Goal: Task Accomplishment & Management: Use online tool/utility

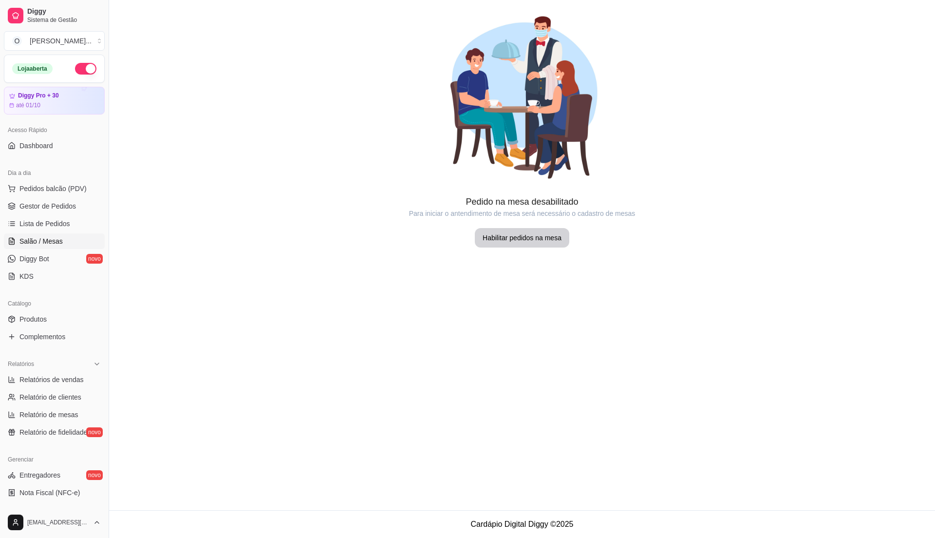
click at [41, 244] on span "Salão / Mesas" at bounding box center [40, 241] width 43 height 10
click at [32, 262] on span "Diggy Bot" at bounding box center [34, 259] width 30 height 10
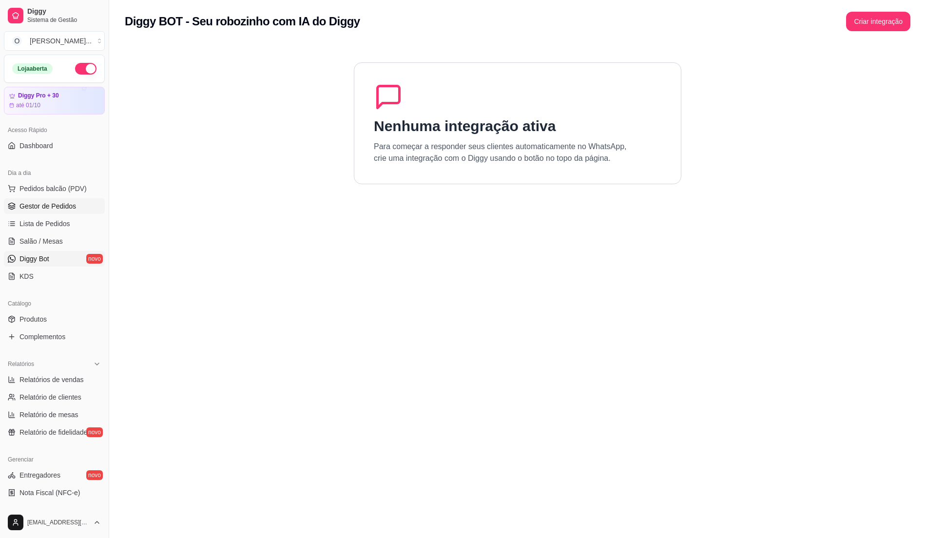
click at [31, 210] on span "Gestor de Pedidos" at bounding box center [47, 206] width 57 height 10
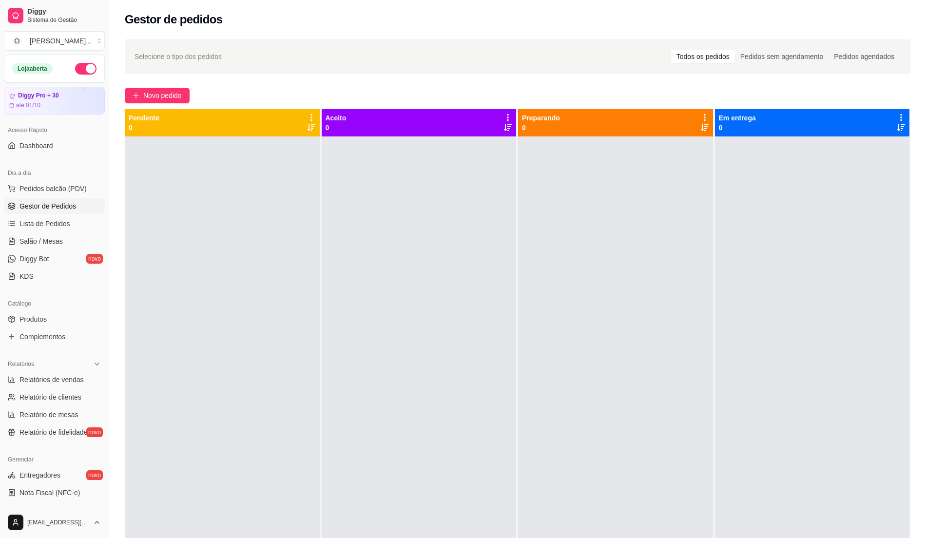
drag, startPoint x: 471, startPoint y: 335, endPoint x: 456, endPoint y: 335, distance: 14.6
click at [456, 335] on div at bounding box center [419, 405] width 195 height 538
click at [75, 187] on span "Pedidos balcão (PDV)" at bounding box center [52, 189] width 67 height 10
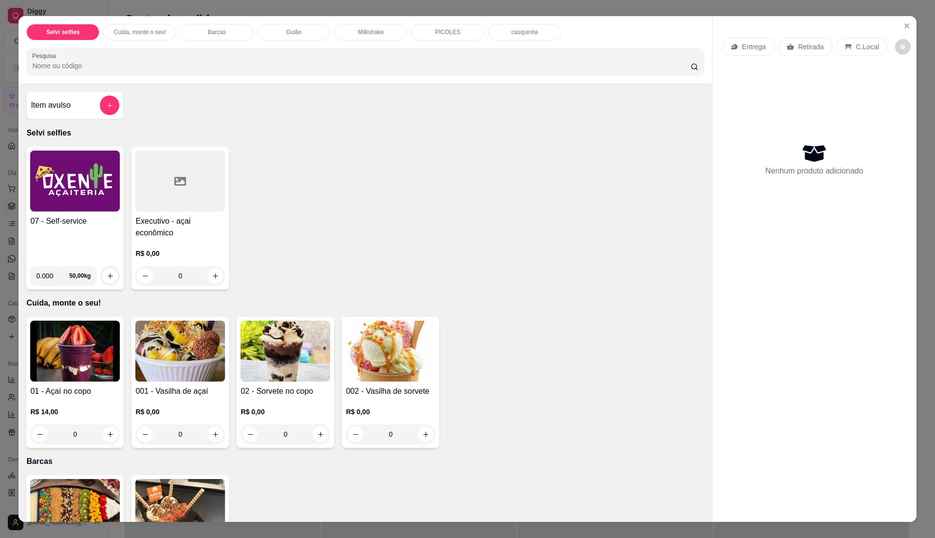
click at [49, 221] on h4 "07 - Self-service" at bounding box center [75, 221] width 90 height 12
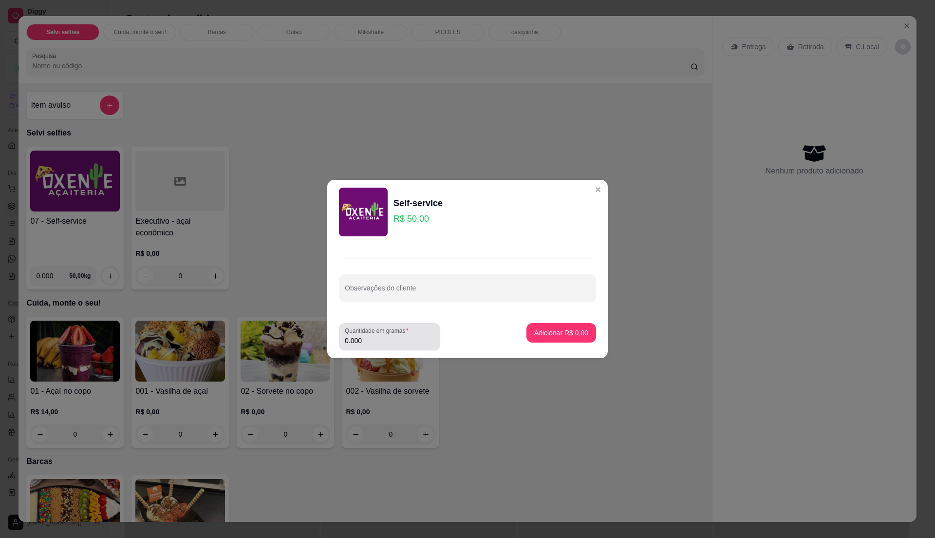
click at [384, 337] on input "0.000" at bounding box center [390, 341] width 90 height 10
type input "0.215"
click at [557, 338] on button "Adicionar R$ 10,75" at bounding box center [560, 332] width 74 height 19
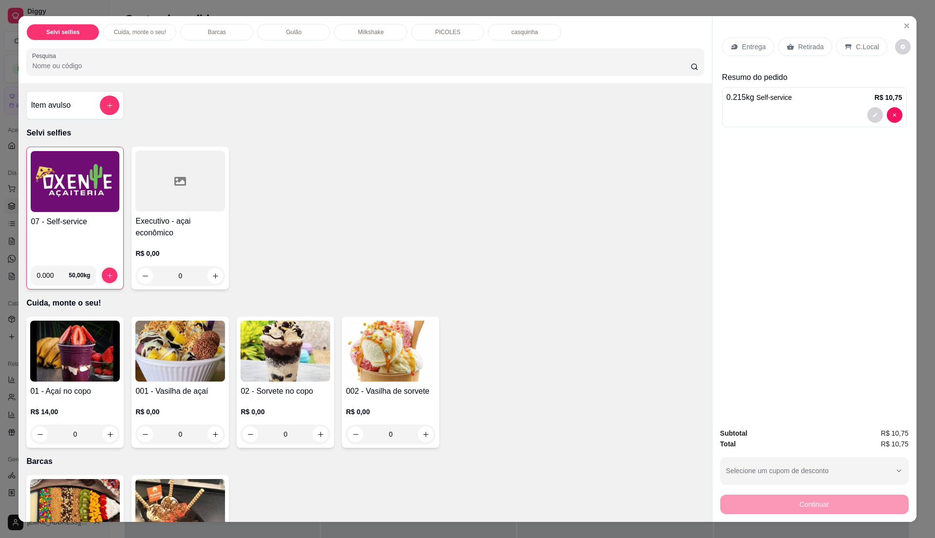
click at [873, 47] on div "C.Local" at bounding box center [862, 47] width 51 height 19
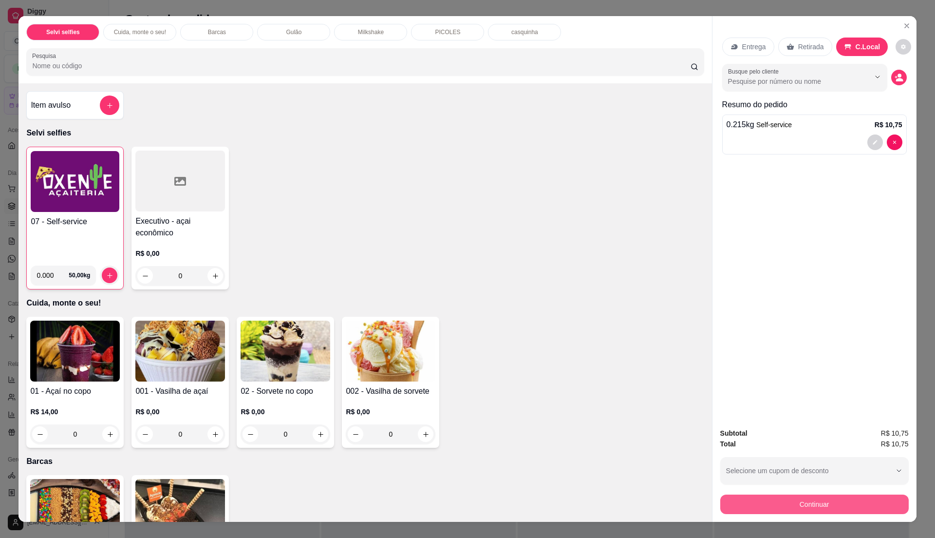
click at [811, 507] on button "Continuar" at bounding box center [815, 504] width 189 height 19
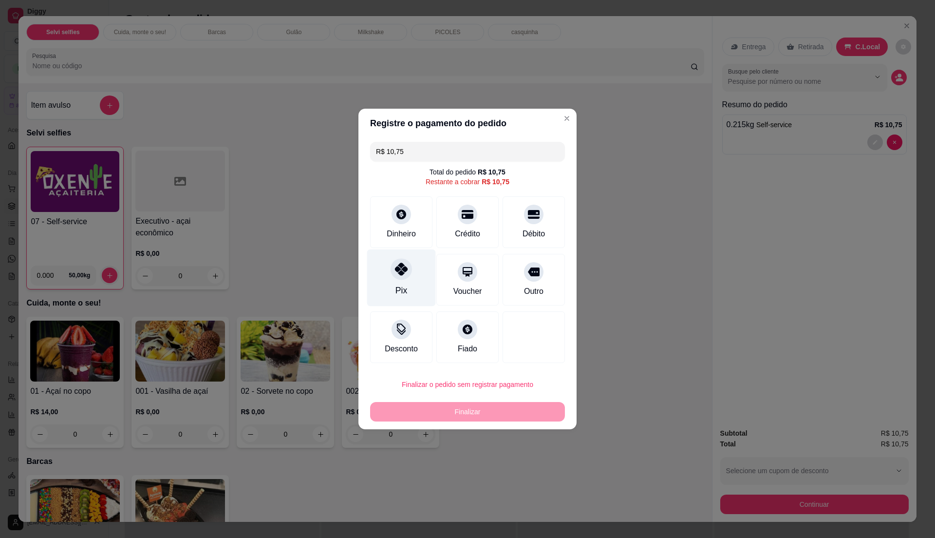
click at [400, 281] on div "Pix" at bounding box center [401, 277] width 69 height 57
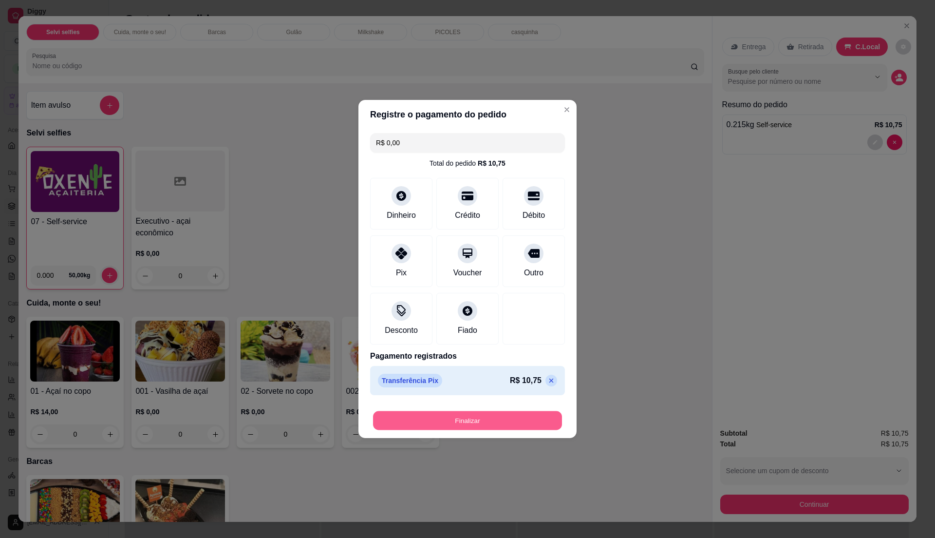
click at [477, 421] on button "Finalizar" at bounding box center [467, 420] width 189 height 19
type input "-R$ 10,75"
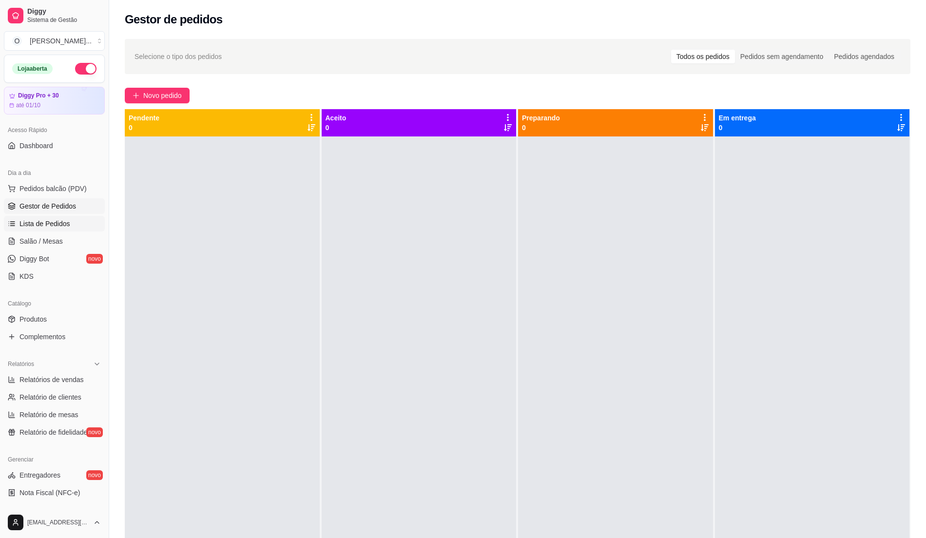
click at [53, 229] on link "Lista de Pedidos" at bounding box center [54, 224] width 101 height 16
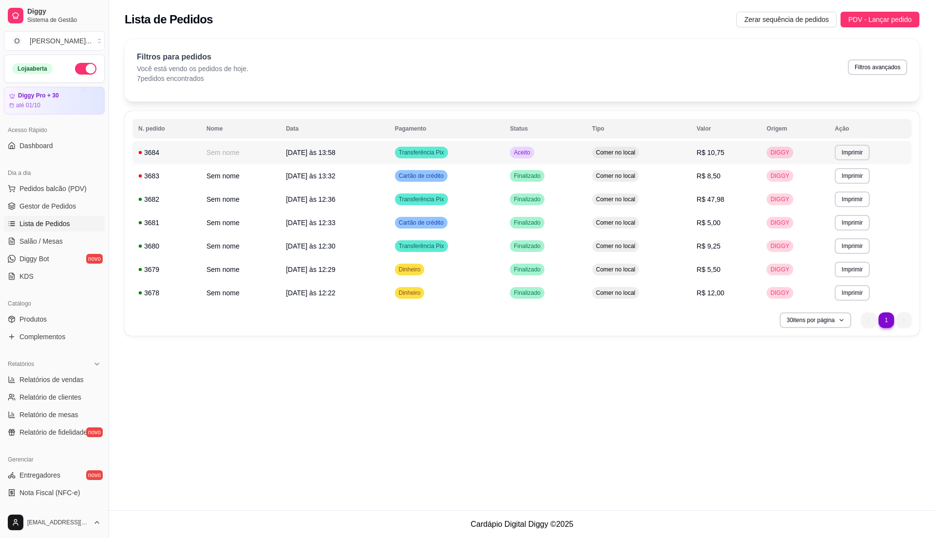
click at [624, 161] on td "Comer no local" at bounding box center [639, 152] width 105 height 23
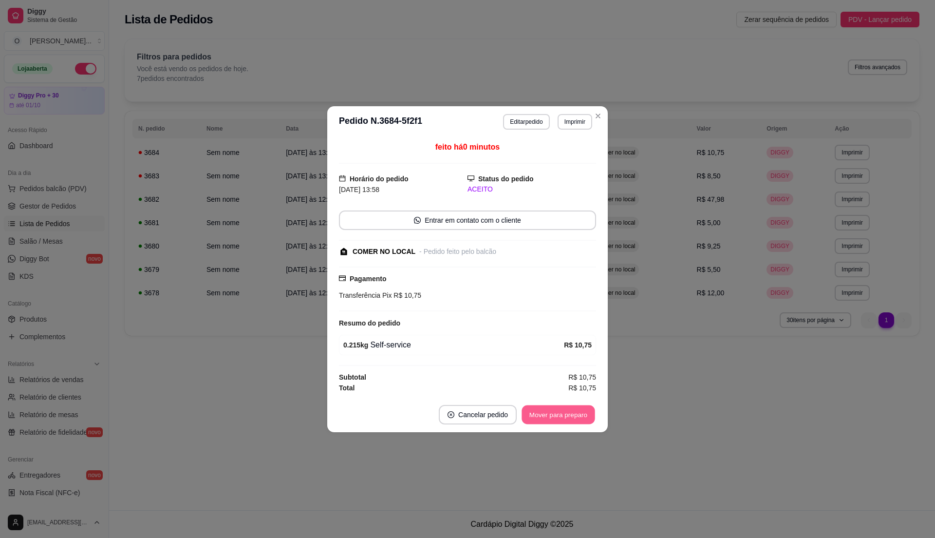
click at [568, 416] on button "Mover para preparo" at bounding box center [558, 414] width 73 height 19
click at [566, 415] on button "Mover para retirada disponível" at bounding box center [542, 414] width 104 height 19
click at [566, 414] on button "Mover para finalizado" at bounding box center [555, 414] width 81 height 19
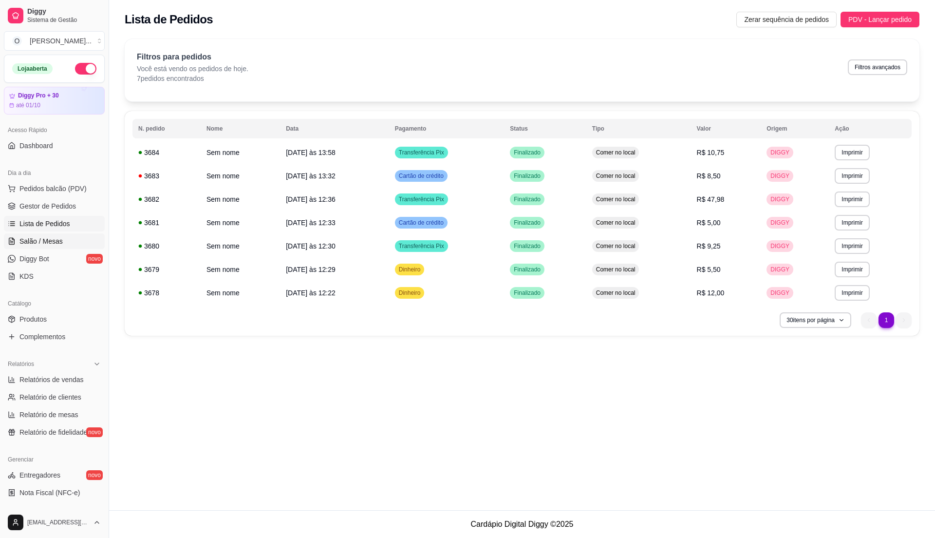
click at [58, 242] on span "Salão / Mesas" at bounding box center [40, 241] width 43 height 10
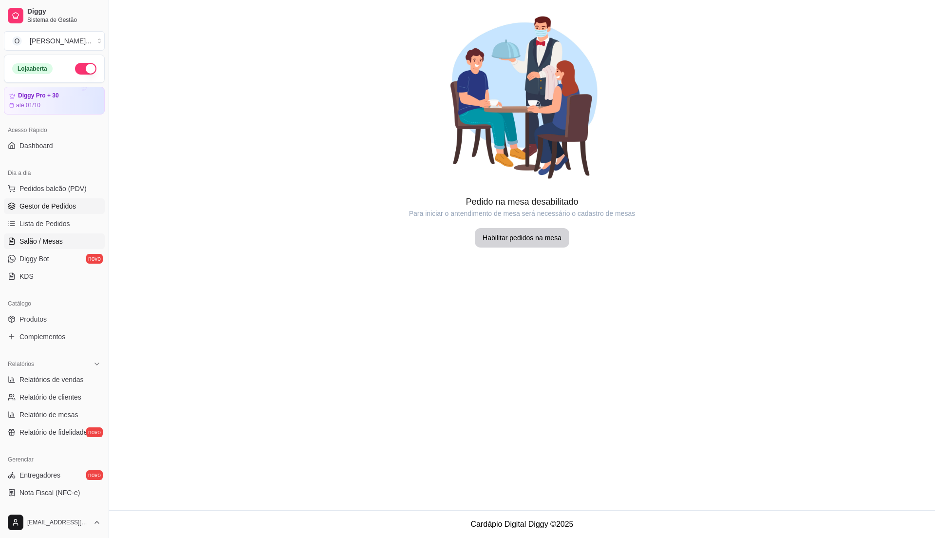
click at [59, 209] on span "Gestor de Pedidos" at bounding box center [47, 206] width 57 height 10
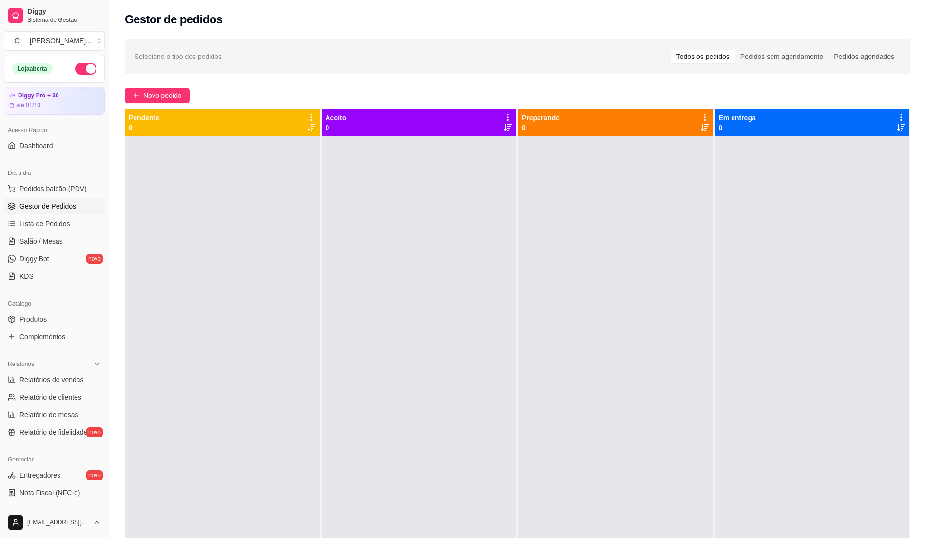
click at [505, 353] on div at bounding box center [419, 405] width 195 height 538
click at [82, 188] on span "Pedidos balcão (PDV)" at bounding box center [52, 189] width 67 height 10
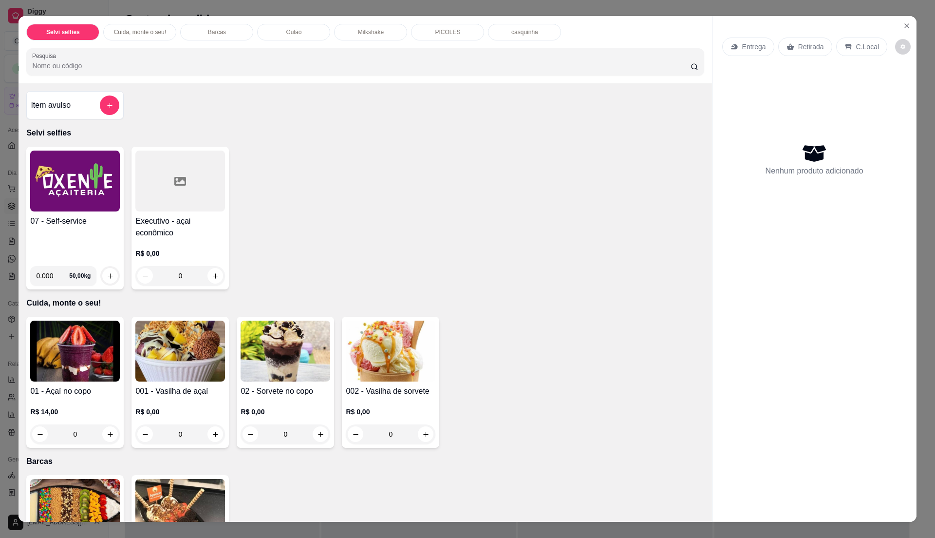
click at [88, 201] on img at bounding box center [75, 181] width 90 height 61
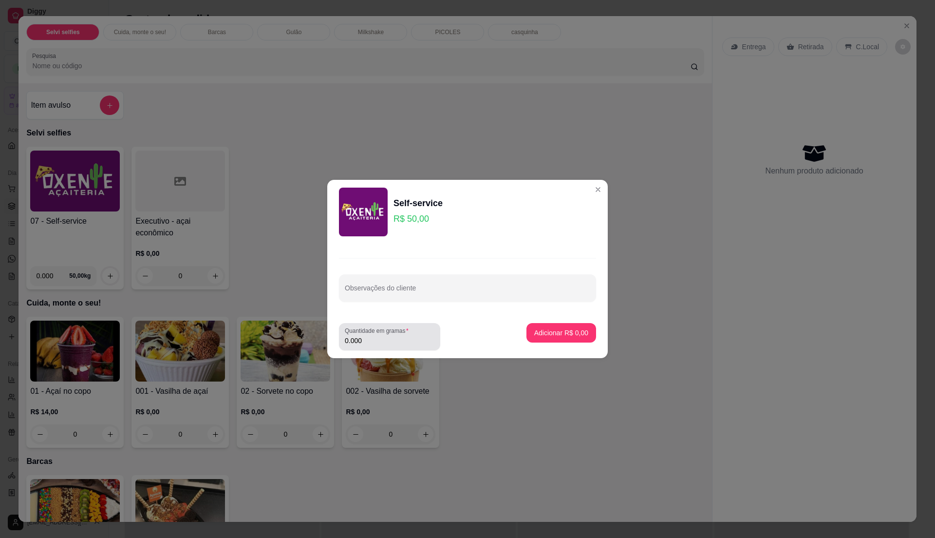
click at [369, 330] on label "Quantidade em gramas" at bounding box center [378, 330] width 67 height 8
click at [369, 336] on input "0.000" at bounding box center [390, 341] width 90 height 10
type input "0.155"
click at [580, 325] on button "Adicionar R$ 7,75" at bounding box center [562, 332] width 70 height 19
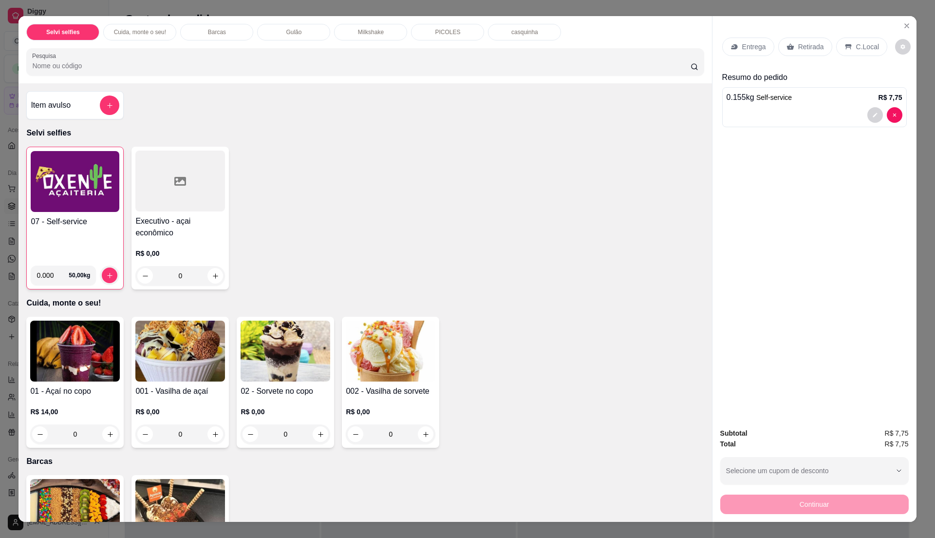
click at [856, 47] on p "C.Local" at bounding box center [867, 47] width 23 height 10
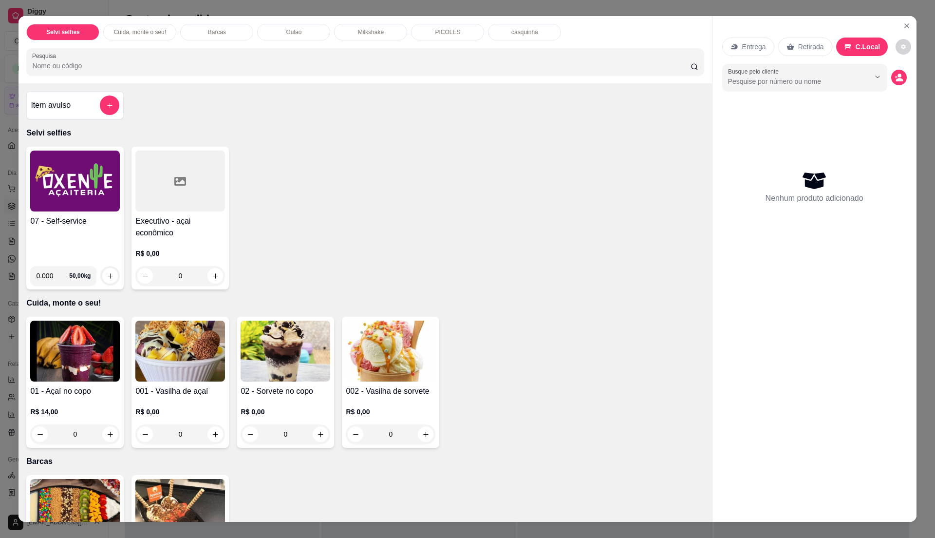
click at [59, 241] on div "07 - Self-service" at bounding box center [75, 236] width 90 height 43
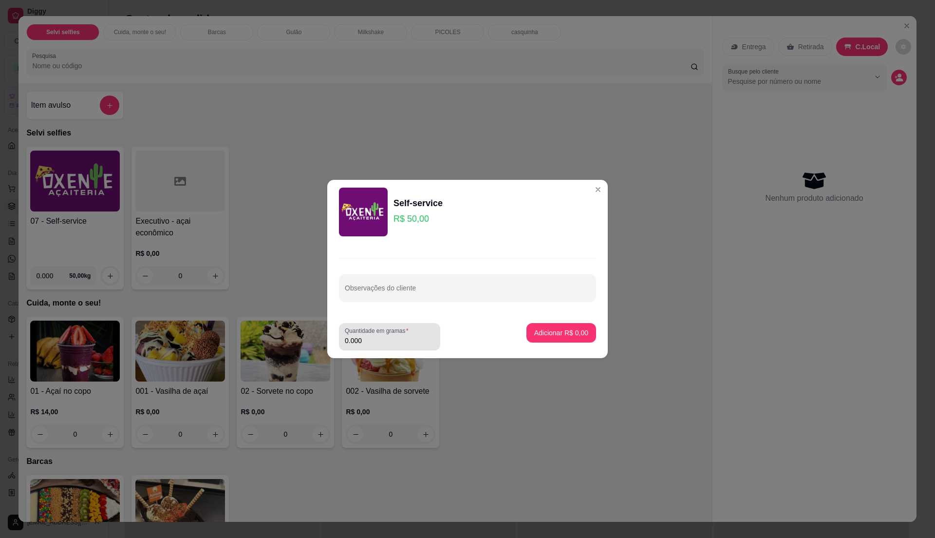
click at [412, 337] on input "0.000" at bounding box center [390, 341] width 90 height 10
type input "0.16"
click at [558, 340] on button "Adicionar R$ 8,00" at bounding box center [562, 332] width 70 height 19
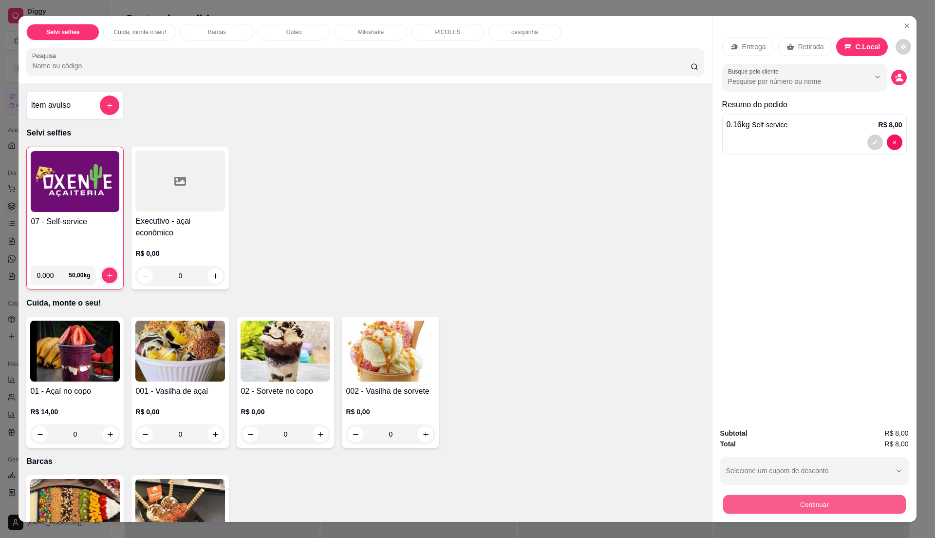
click at [814, 498] on button "Continuar" at bounding box center [814, 504] width 183 height 19
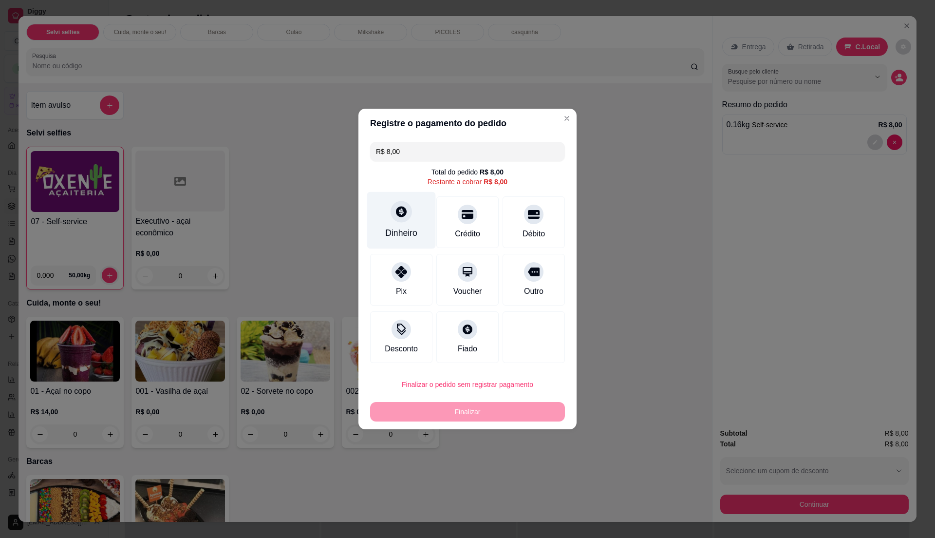
click at [400, 233] on div "Dinheiro" at bounding box center [401, 233] width 32 height 13
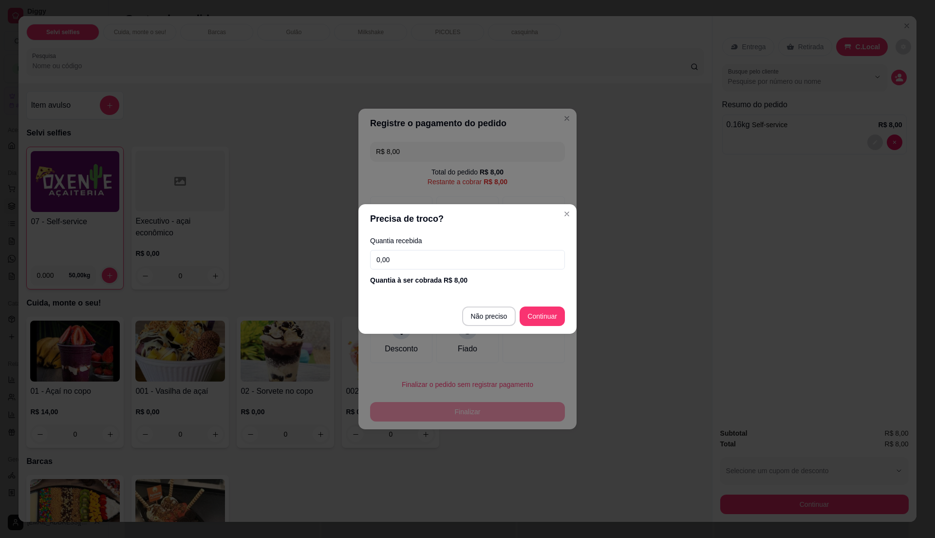
click at [412, 259] on input "0,00" at bounding box center [467, 259] width 195 height 19
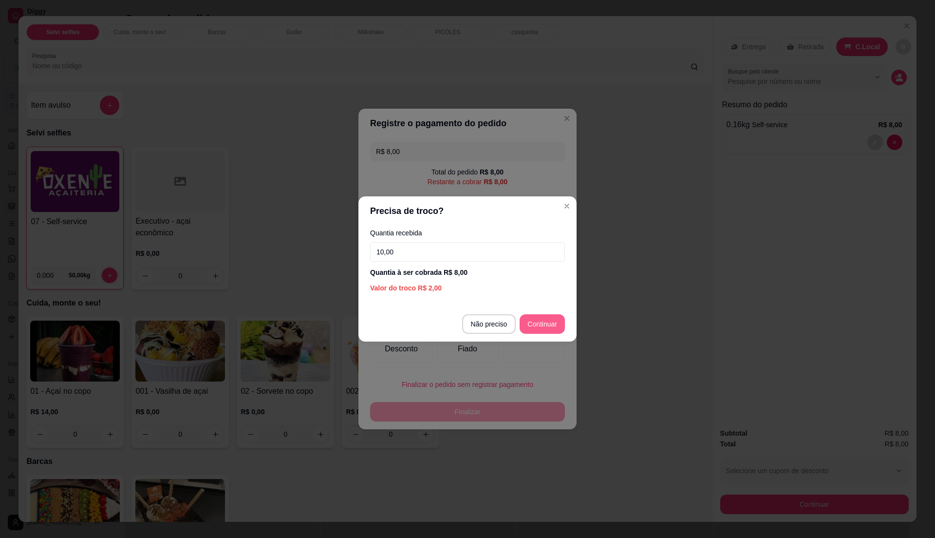
type input "10,00"
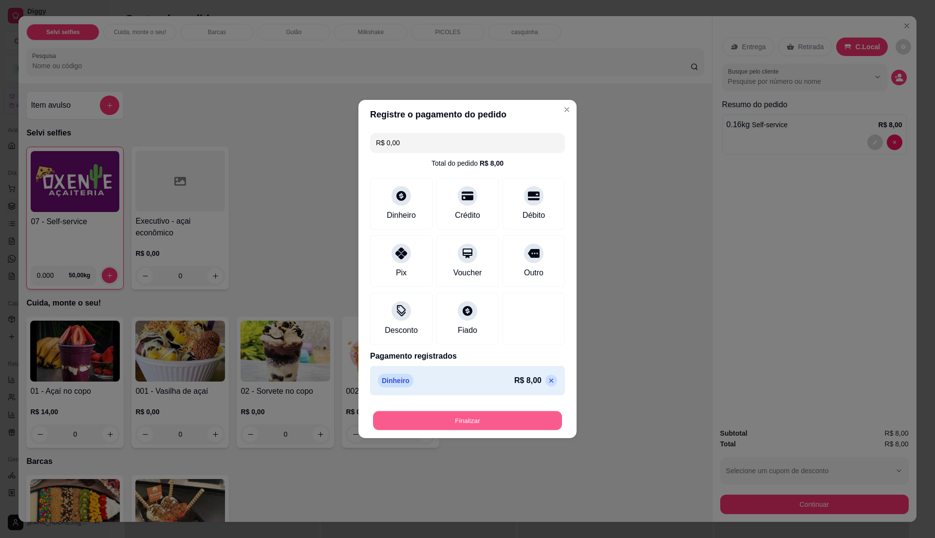
click at [515, 421] on button "Finalizar" at bounding box center [467, 420] width 189 height 19
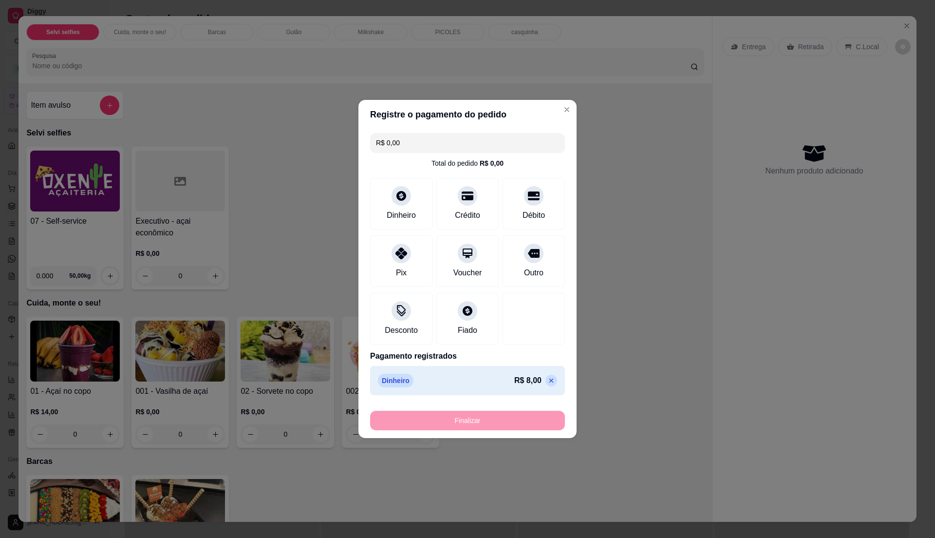
type input "-R$ 8,00"
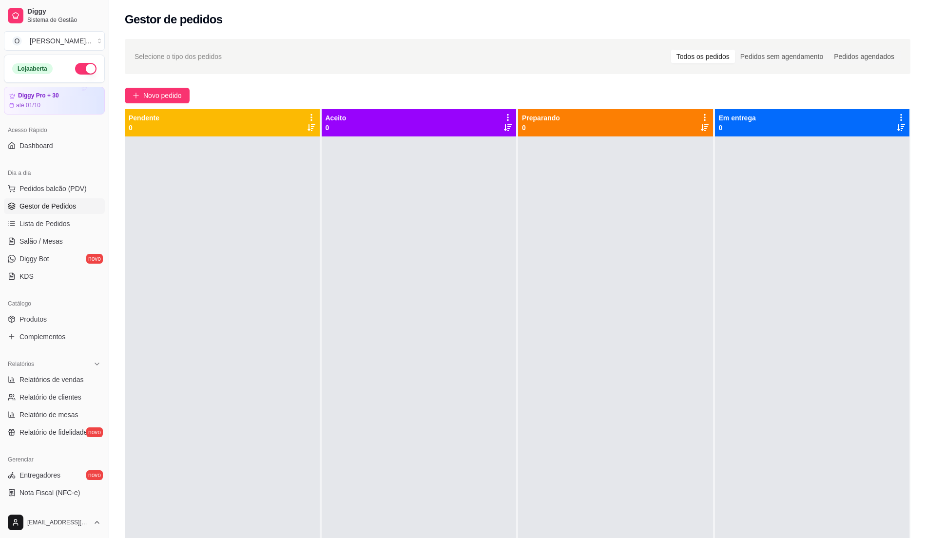
click at [53, 213] on link "Gestor de Pedidos" at bounding box center [54, 206] width 101 height 16
click at [59, 218] on link "Lista de Pedidos" at bounding box center [54, 224] width 101 height 16
click at [60, 223] on span "Lista de Pedidos" at bounding box center [44, 224] width 51 height 10
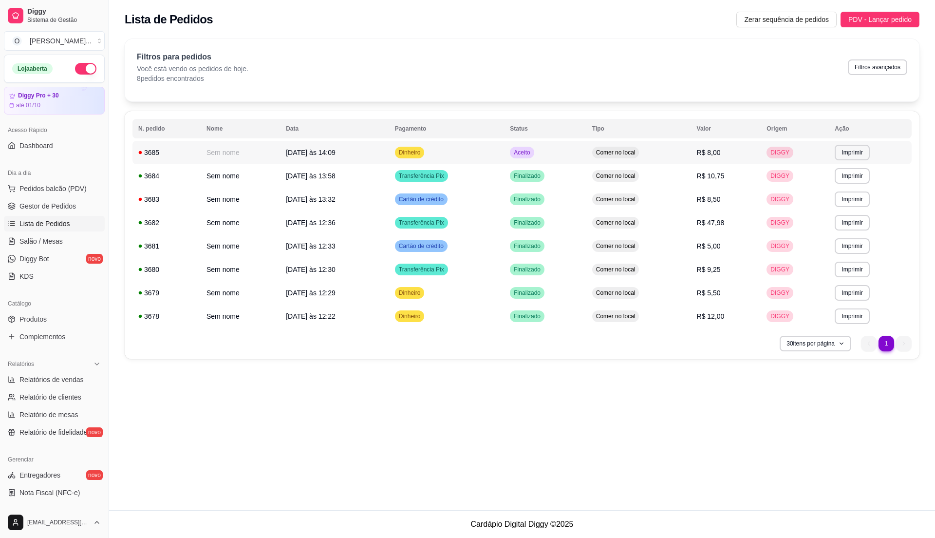
click at [527, 164] on td "Aceito" at bounding box center [545, 152] width 82 height 23
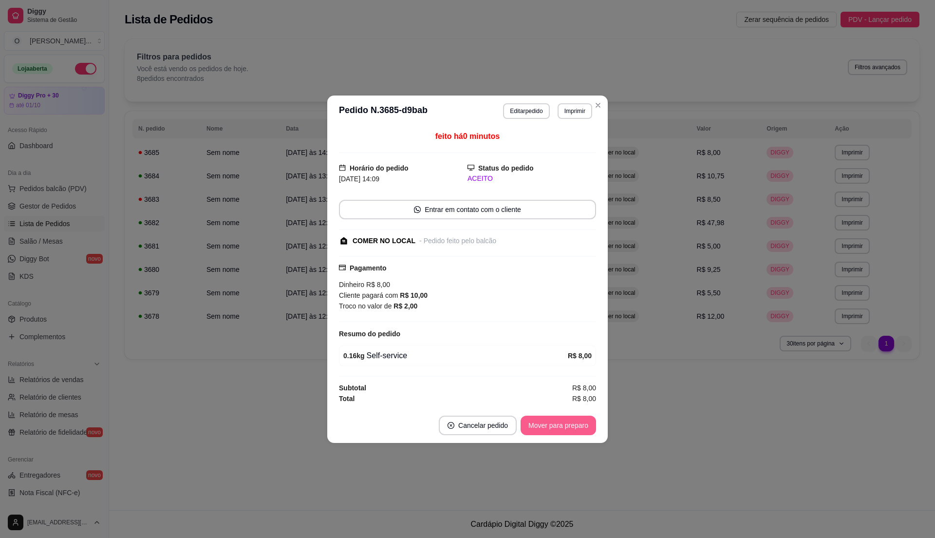
click at [566, 434] on button "Mover para preparo" at bounding box center [559, 425] width 76 height 19
click at [560, 428] on button "Mover para retirada disponível" at bounding box center [543, 425] width 108 height 19
click at [560, 431] on button "Mover para finalizado" at bounding box center [555, 425] width 81 height 19
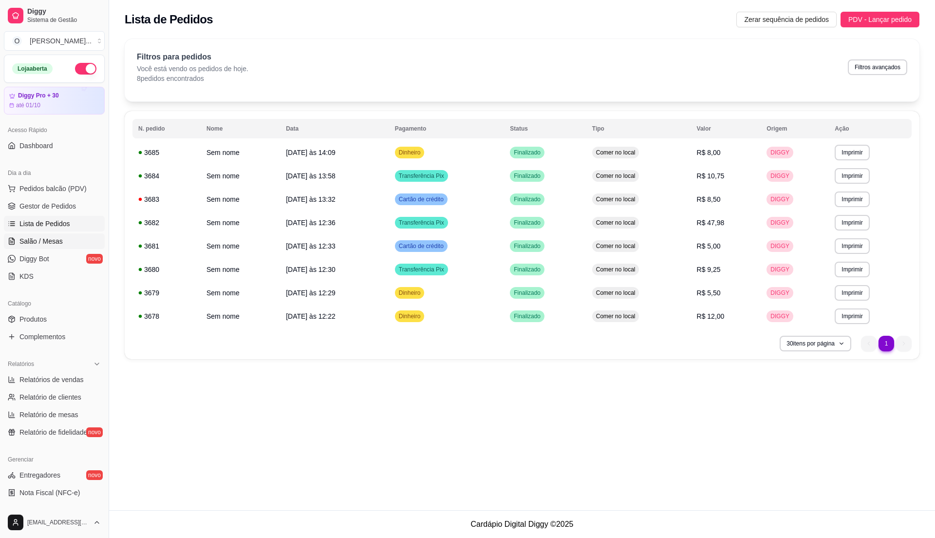
click at [47, 243] on span "Salão / Mesas" at bounding box center [40, 241] width 43 height 10
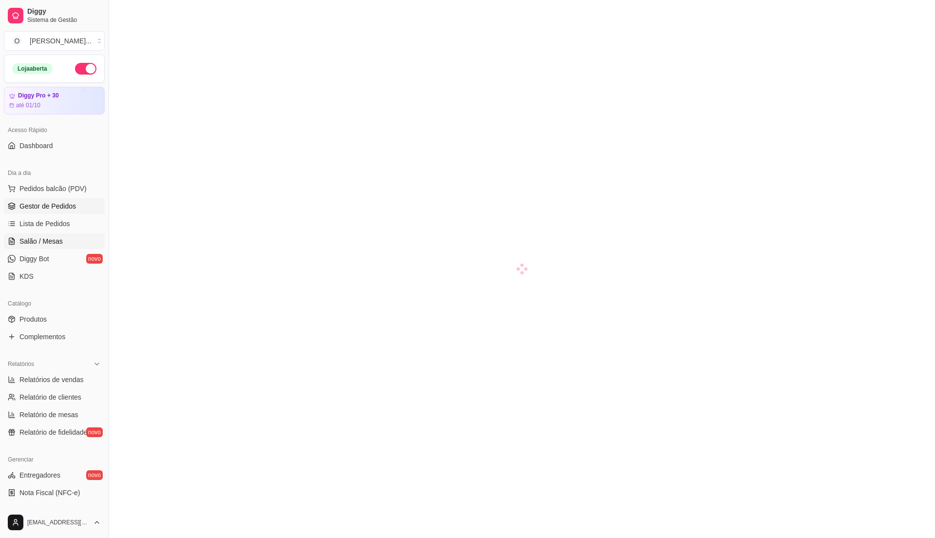
click at [57, 209] on span "Gestor de Pedidos" at bounding box center [47, 206] width 57 height 10
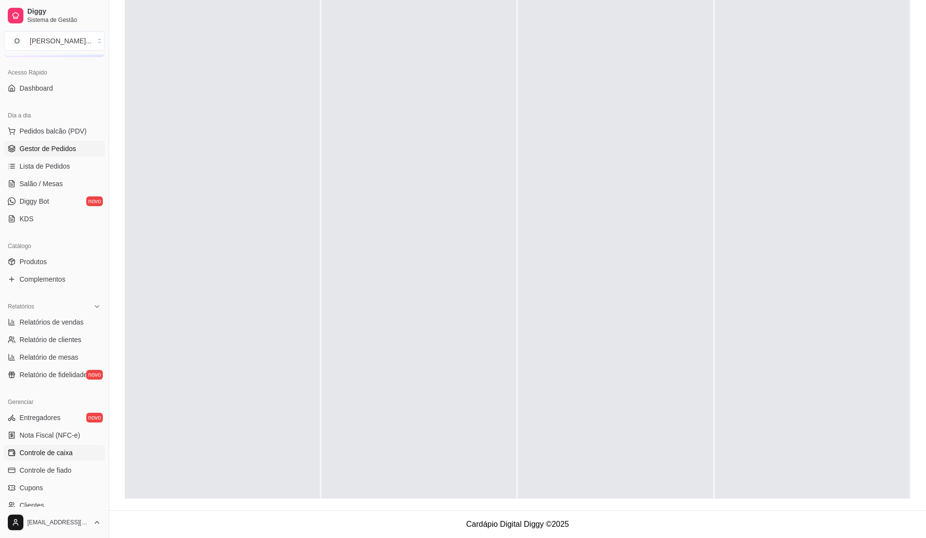
scroll to position [164, 0]
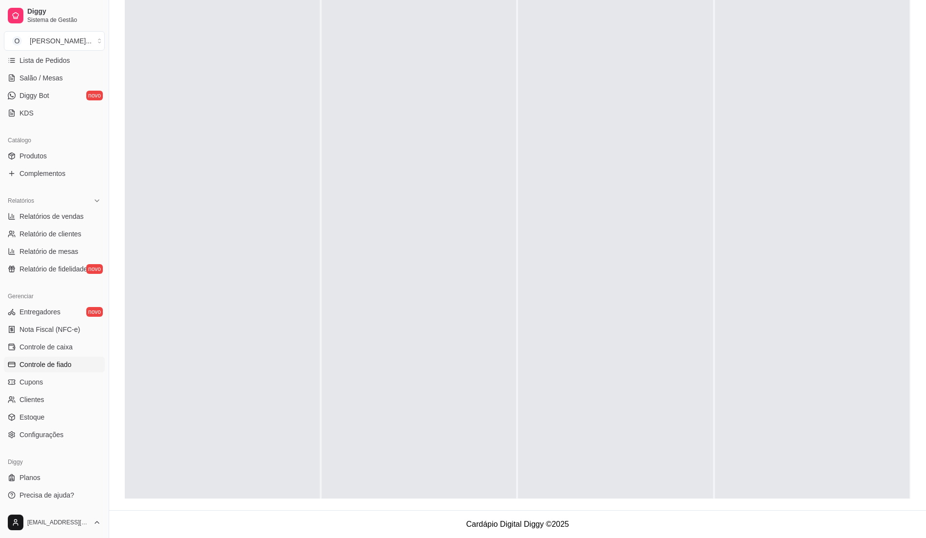
click at [69, 368] on link "Controle de fiado" at bounding box center [54, 365] width 101 height 16
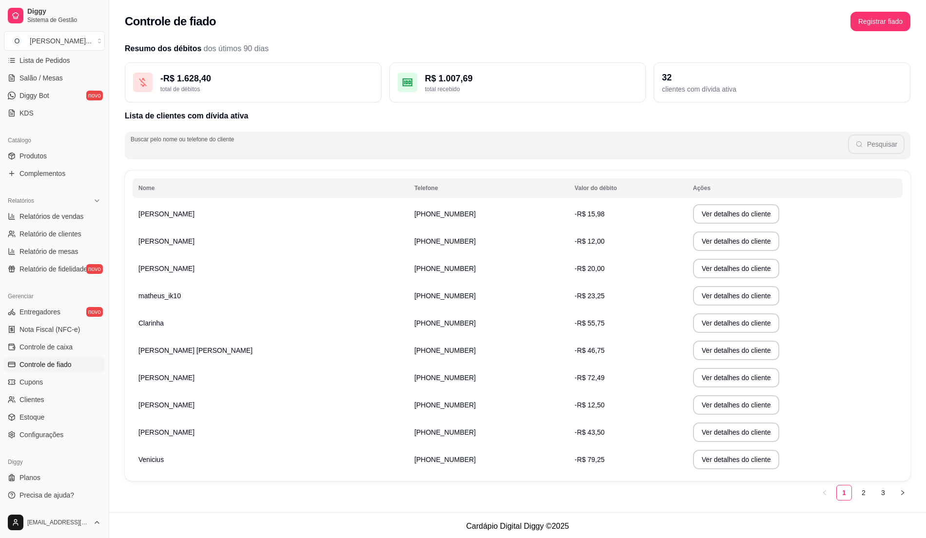
click at [307, 152] on input "Buscar pelo nome ou telefone do cliente" at bounding box center [489, 149] width 717 height 10
type input "nalva"
click at [875, 148] on button "Pesquisar" at bounding box center [876, 143] width 57 height 19
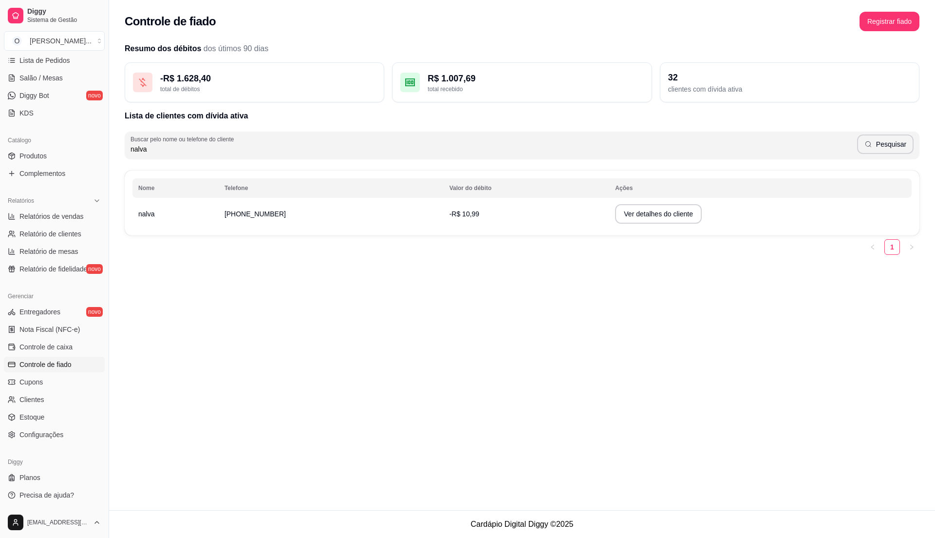
click at [499, 223] on td "-R$ 10,99" at bounding box center [527, 213] width 166 height 27
click at [617, 215] on button "Ver detalhes do cliente" at bounding box center [659, 214] width 84 height 19
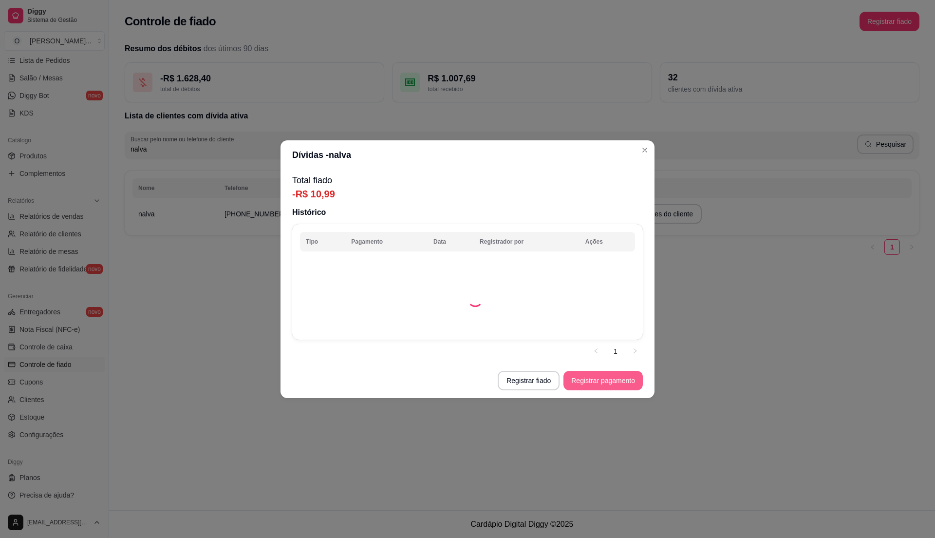
click at [585, 382] on button "Registrar pagamento" at bounding box center [603, 380] width 79 height 19
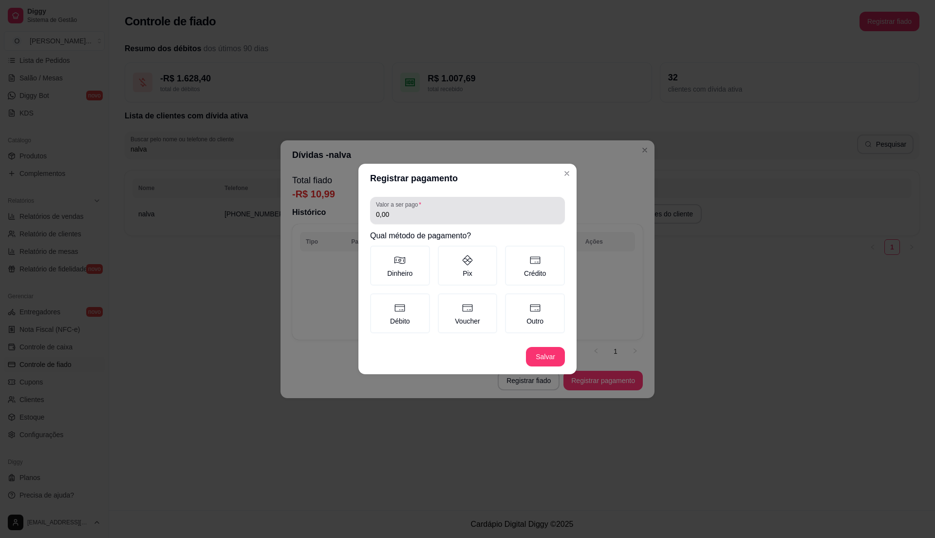
click at [394, 221] on div "Valor a ser pago 0,00" at bounding box center [467, 210] width 195 height 27
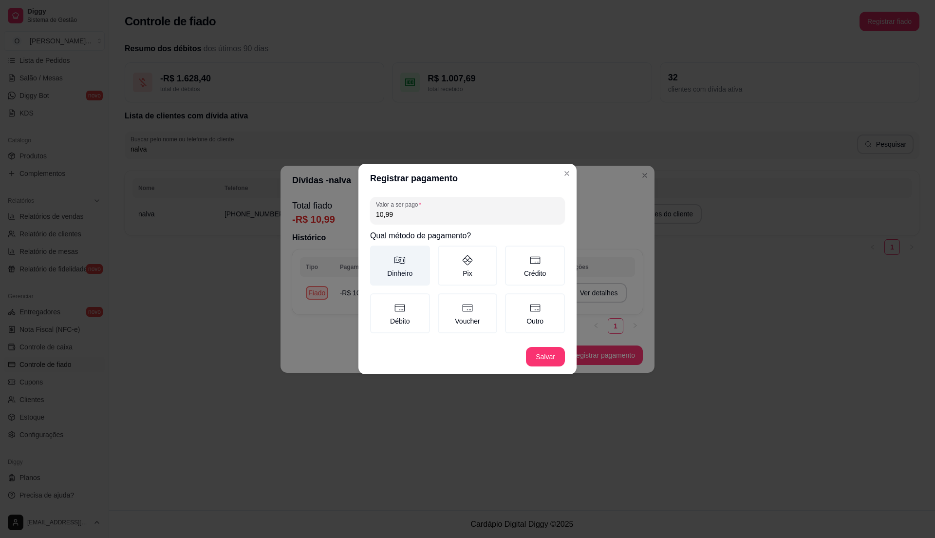
type input "10,99"
click at [400, 278] on label "Dinheiro" at bounding box center [400, 266] width 60 height 40
click at [378, 253] on button "Dinheiro" at bounding box center [374, 249] width 8 height 8
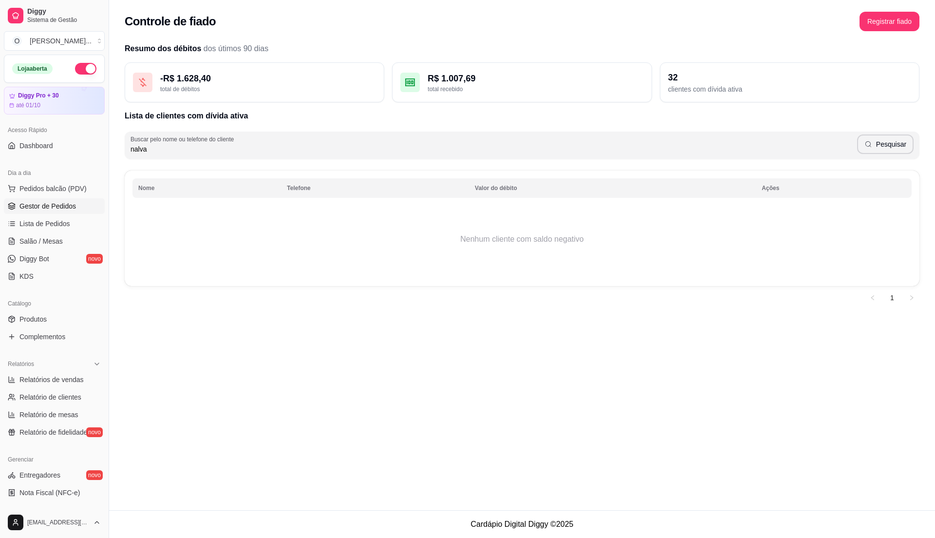
click at [72, 205] on span "Gestor de Pedidos" at bounding box center [47, 206] width 57 height 10
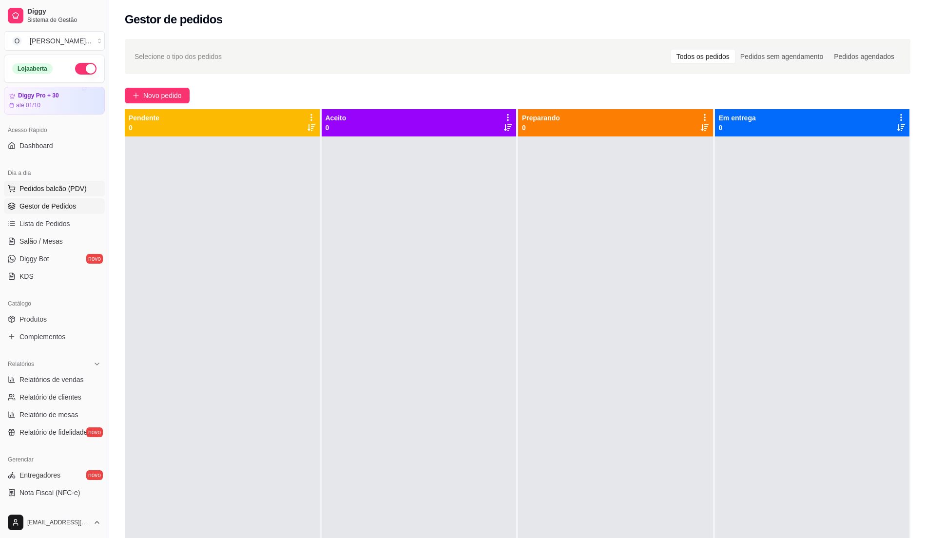
click at [36, 192] on span "Pedidos balcão (PDV)" at bounding box center [52, 189] width 67 height 10
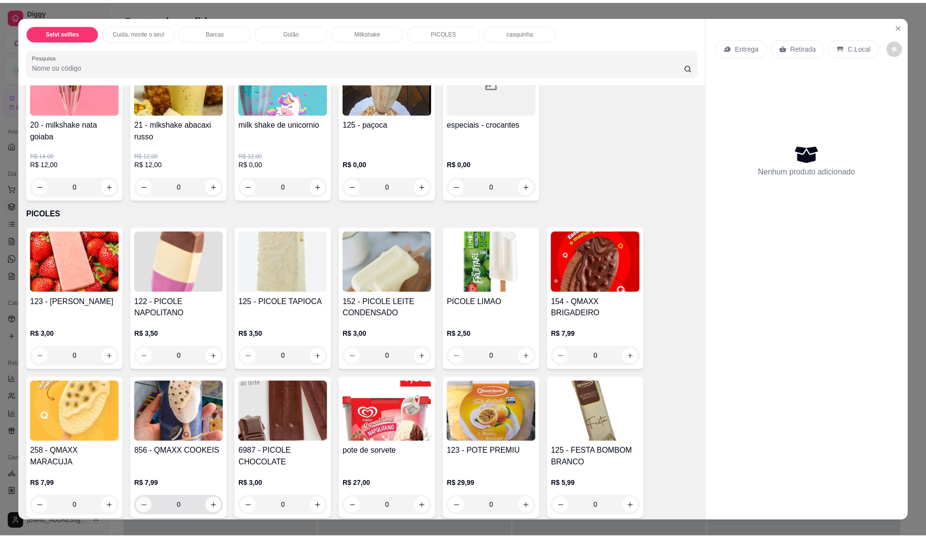
scroll to position [1169, 0]
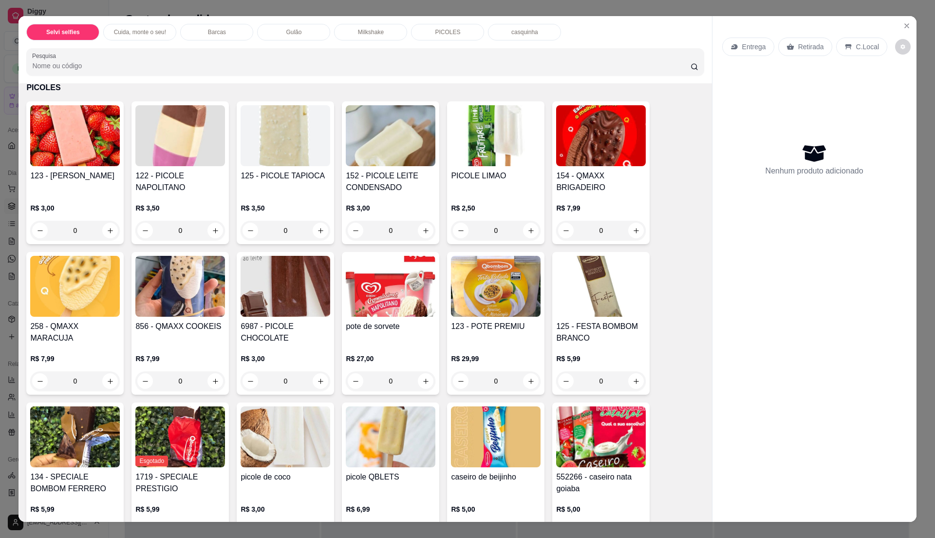
click at [84, 329] on h4 "258 - QMAXX MARACUJA" at bounding box center [75, 332] width 90 height 23
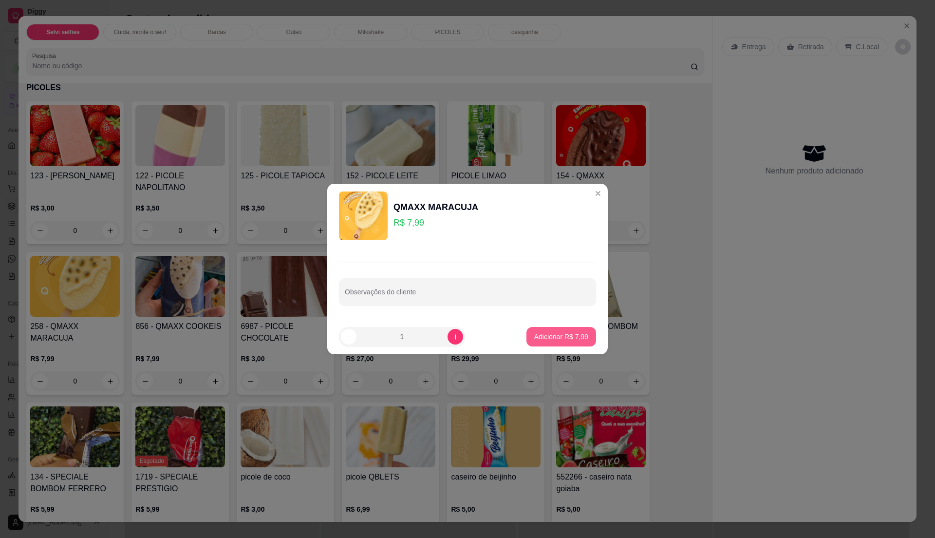
click at [542, 332] on p "Adicionar R$ 7,99" at bounding box center [561, 337] width 54 height 10
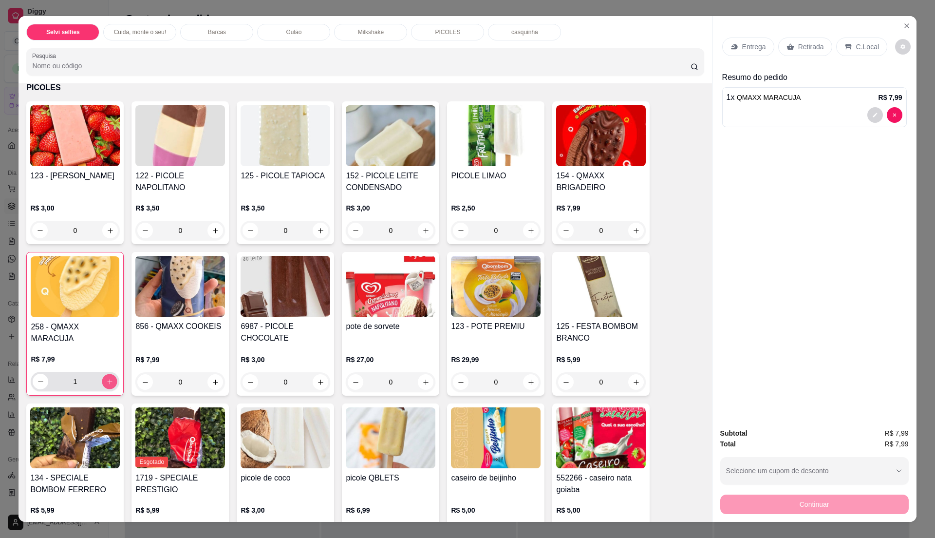
click at [106, 383] on icon "increase-product-quantity" at bounding box center [109, 381] width 7 height 7
type input "2"
click at [869, 46] on p "C.Local" at bounding box center [867, 47] width 23 height 10
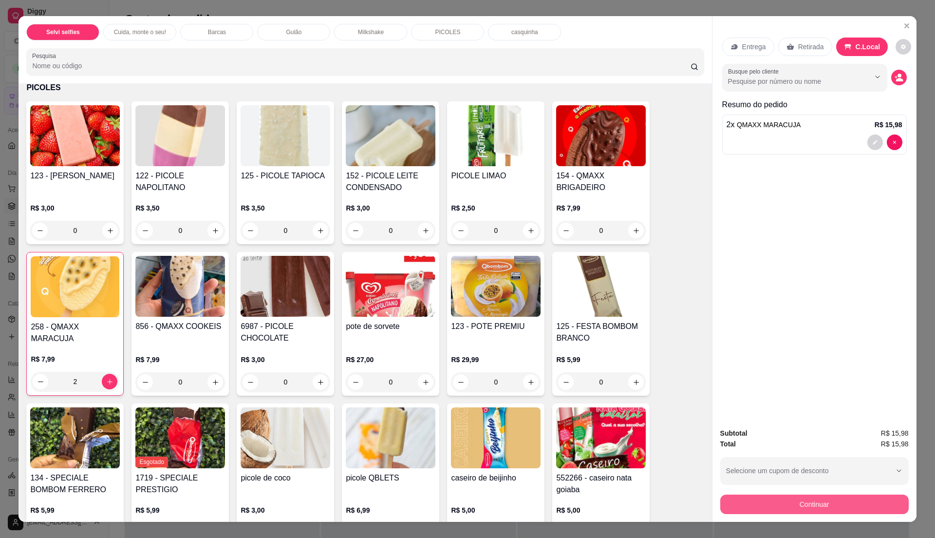
click at [837, 497] on button "Continuar" at bounding box center [815, 504] width 189 height 19
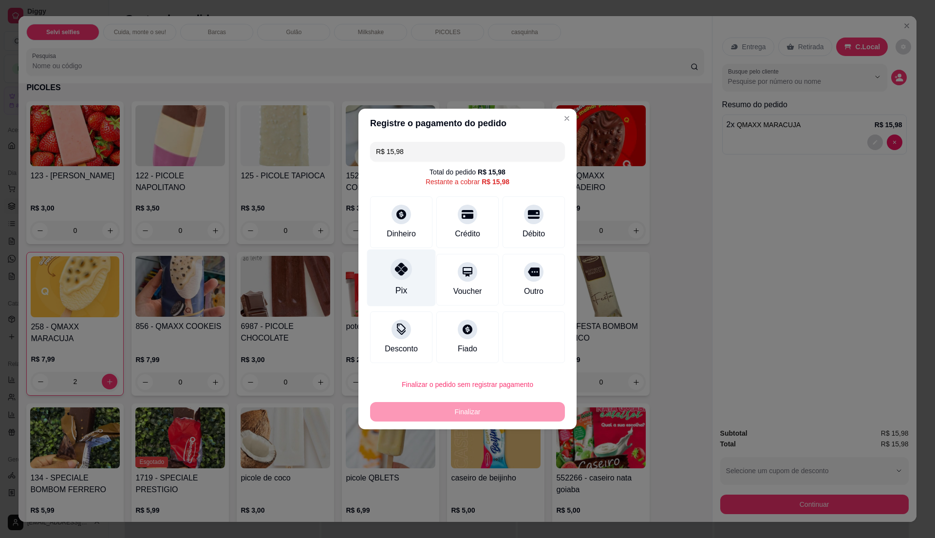
click at [410, 273] on div "Pix" at bounding box center [401, 277] width 69 height 57
type input "R$ 0,00"
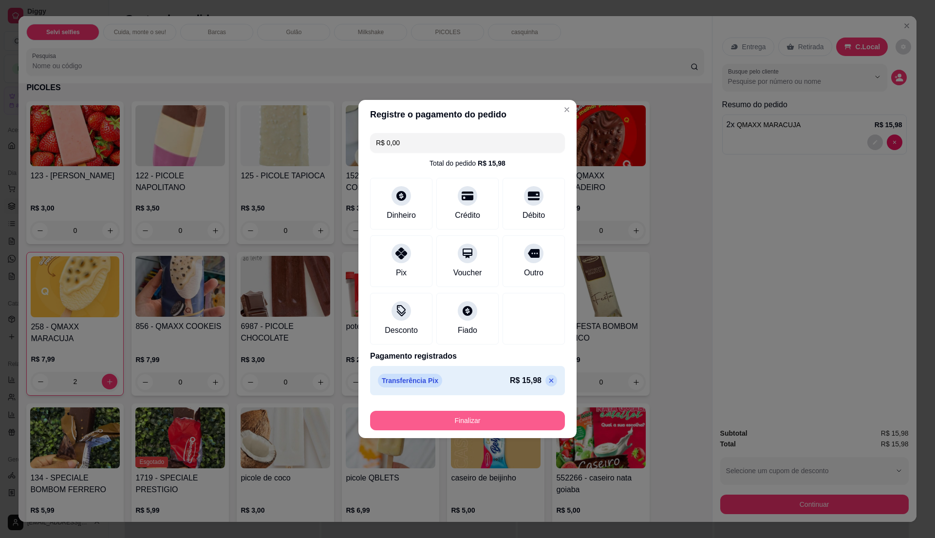
click at [508, 421] on button "Finalizar" at bounding box center [467, 420] width 195 height 19
type input "0"
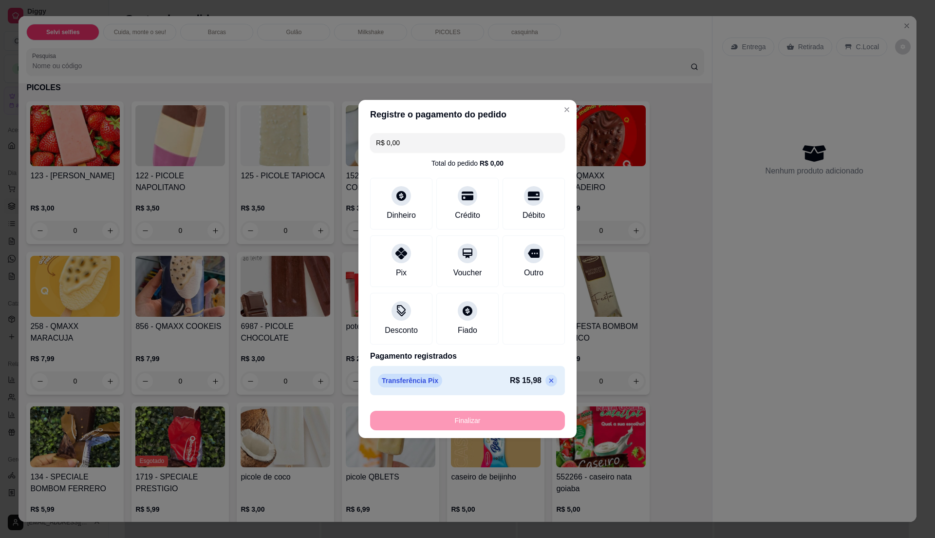
type input "-R$ 15,98"
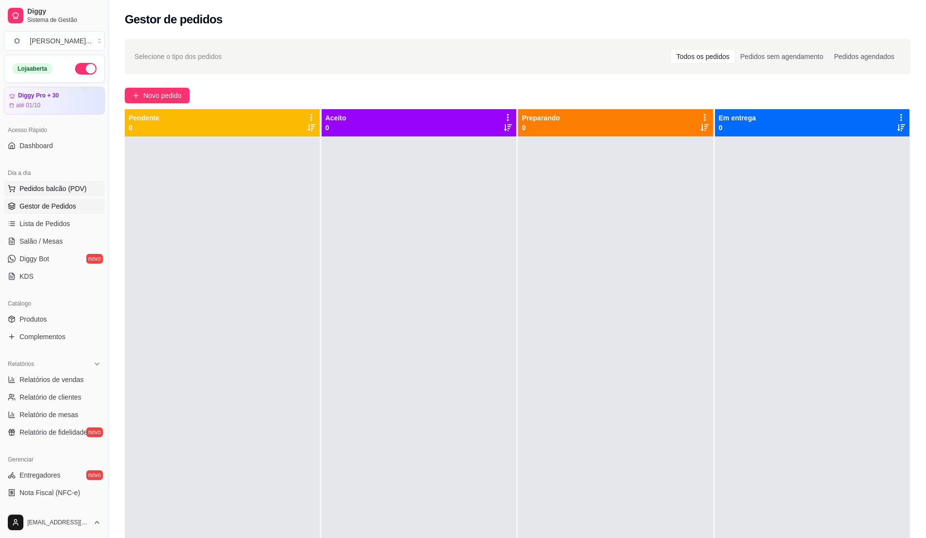
click at [61, 188] on span "Pedidos balcão (PDV)" at bounding box center [52, 189] width 67 height 10
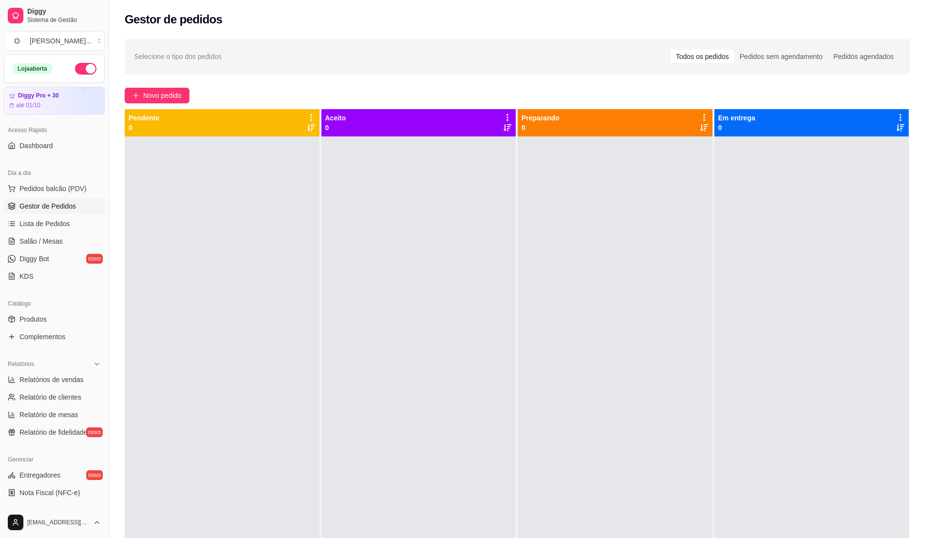
click at [71, 207] on img at bounding box center [75, 181] width 90 height 61
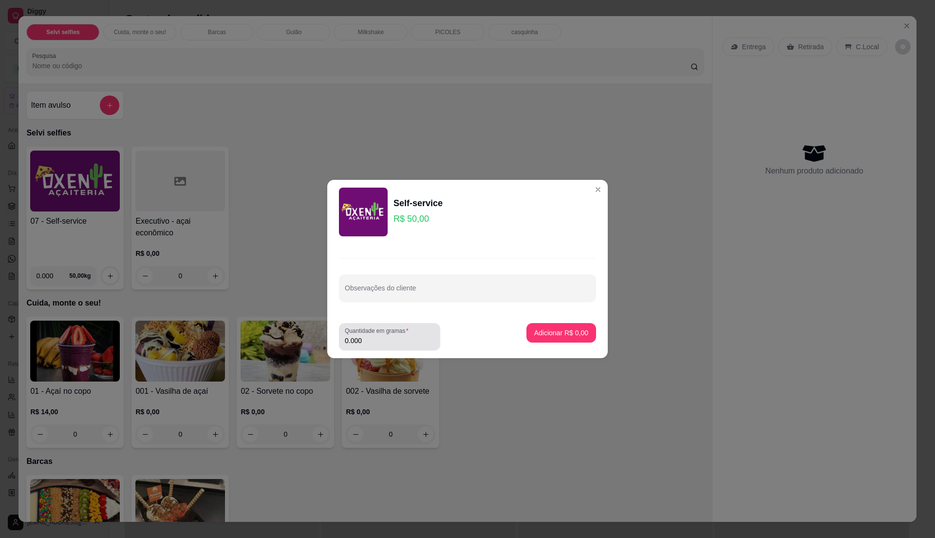
click at [369, 338] on input "0.000" at bounding box center [390, 341] width 90 height 10
type input "0.225"
click at [556, 337] on p "Adicionar R$ 11,25" at bounding box center [560, 332] width 57 height 9
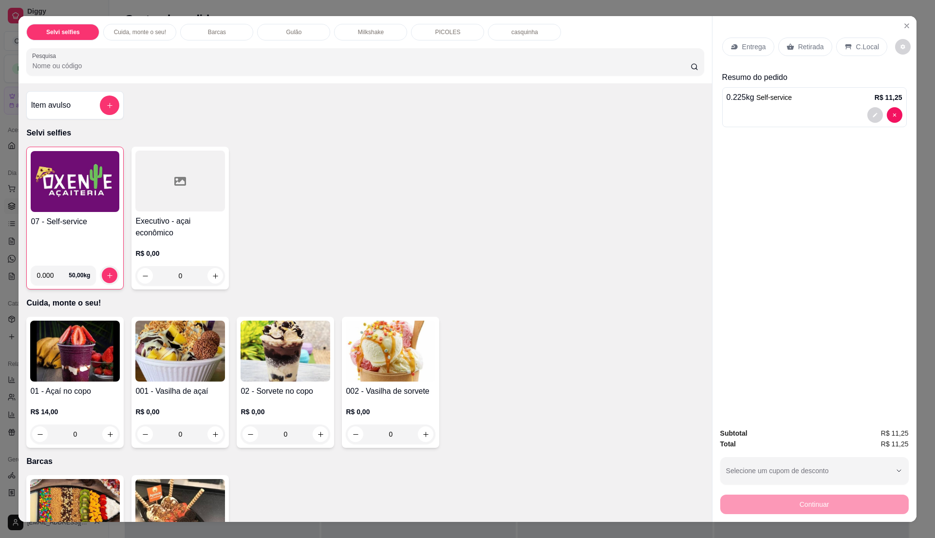
click at [856, 48] on p "C.Local" at bounding box center [867, 47] width 23 height 10
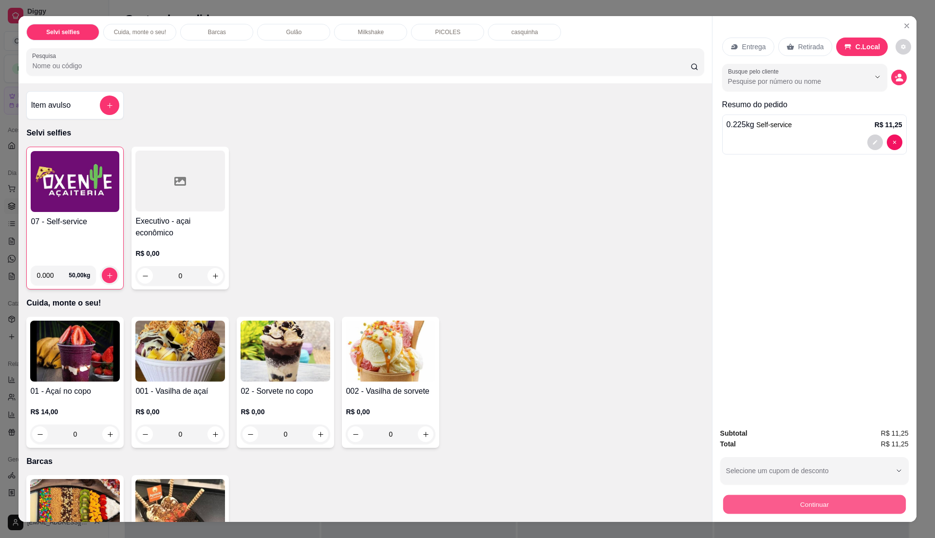
click at [818, 504] on button "Continuar" at bounding box center [814, 504] width 183 height 19
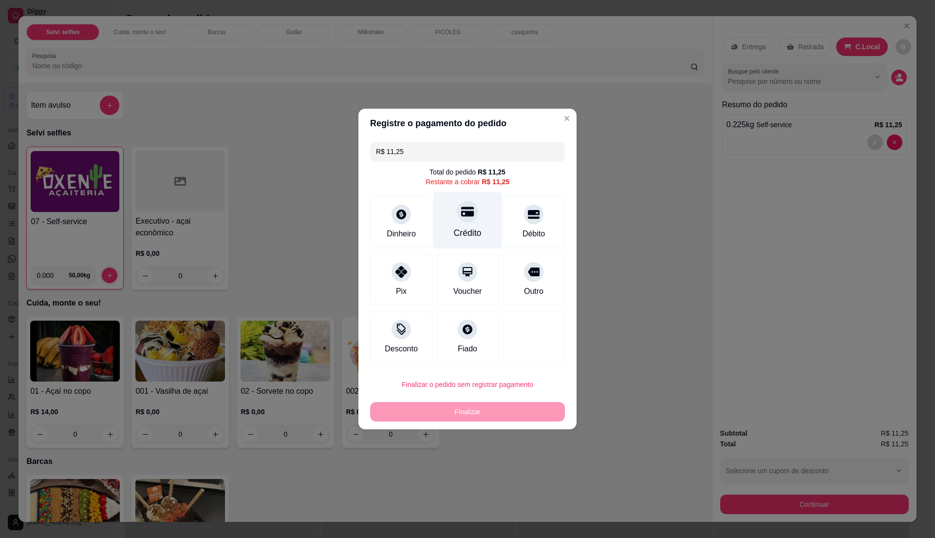
click at [462, 234] on div "Crédito" at bounding box center [468, 233] width 28 height 13
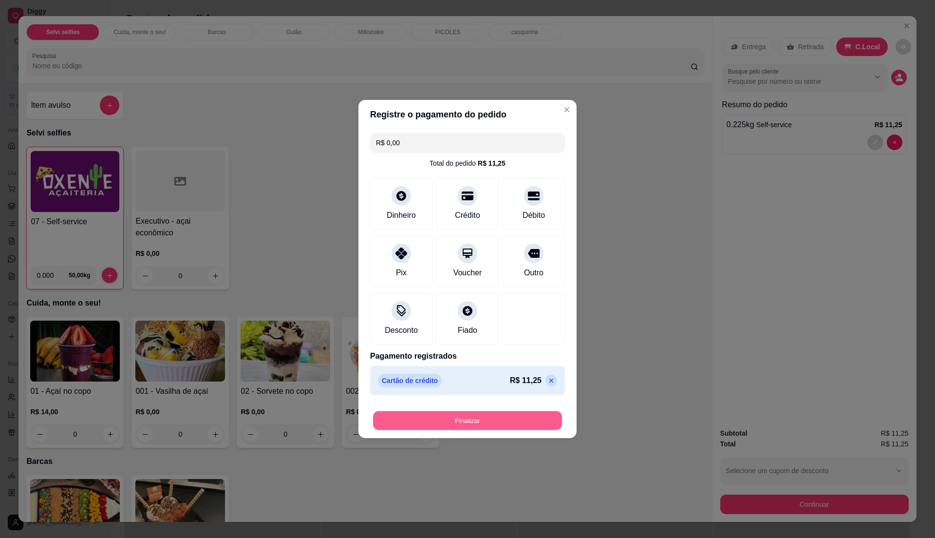
click at [519, 419] on button "Finalizar" at bounding box center [467, 420] width 189 height 19
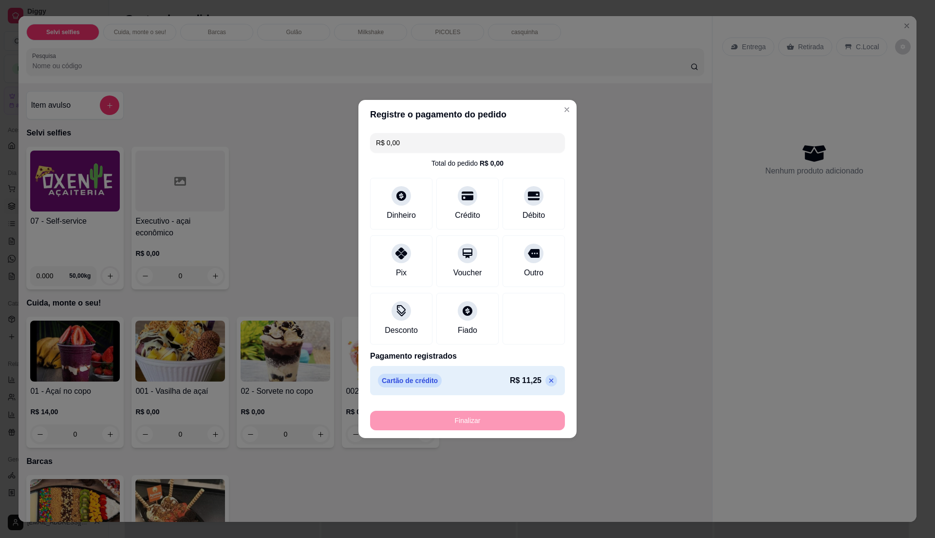
type input "-R$ 11,25"
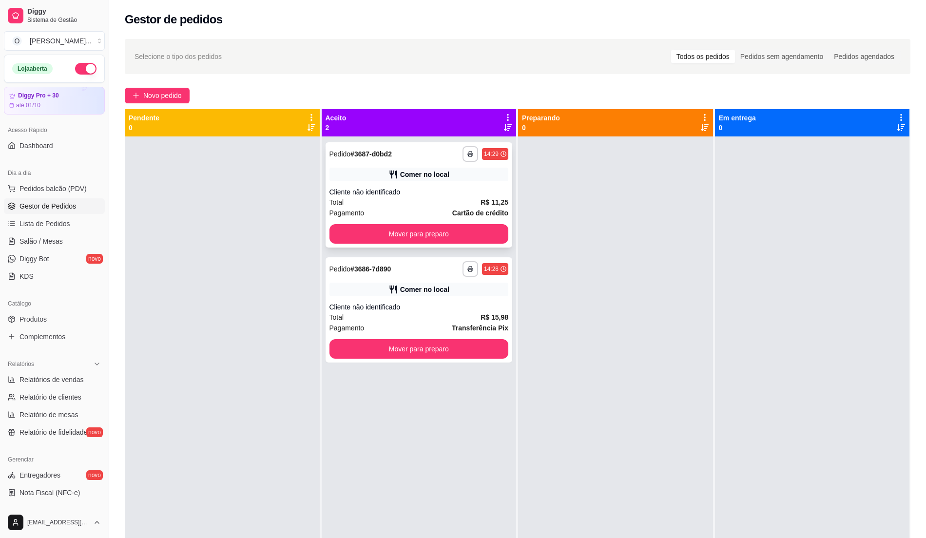
click at [431, 211] on div "Pagamento Cartão de crédito" at bounding box center [418, 213] width 179 height 11
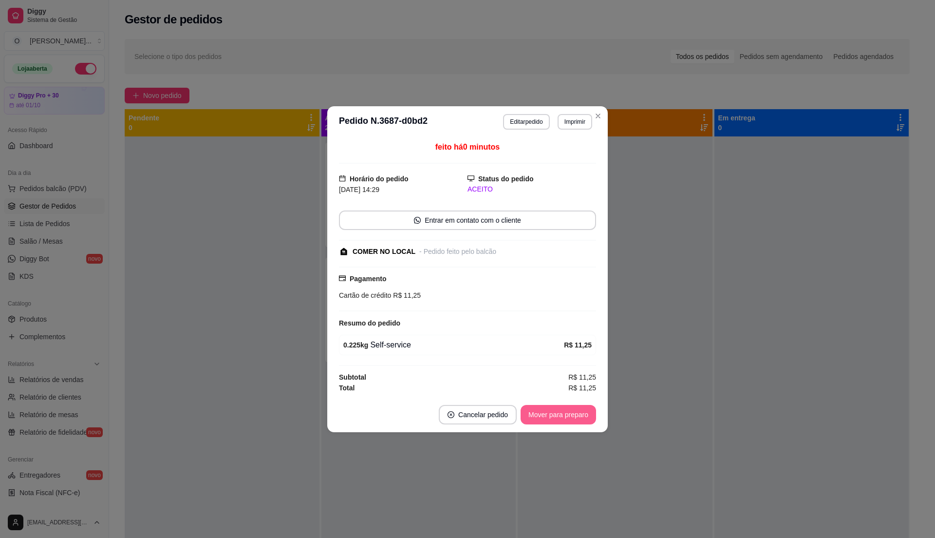
click at [552, 423] on button "Mover para preparo" at bounding box center [559, 414] width 76 height 19
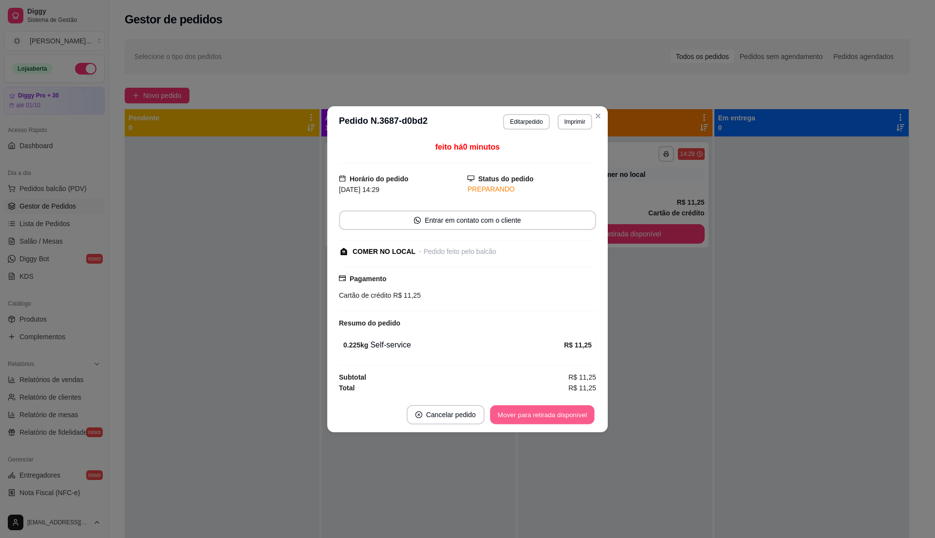
click at [552, 423] on button "Mover para retirada disponível" at bounding box center [542, 414] width 104 height 19
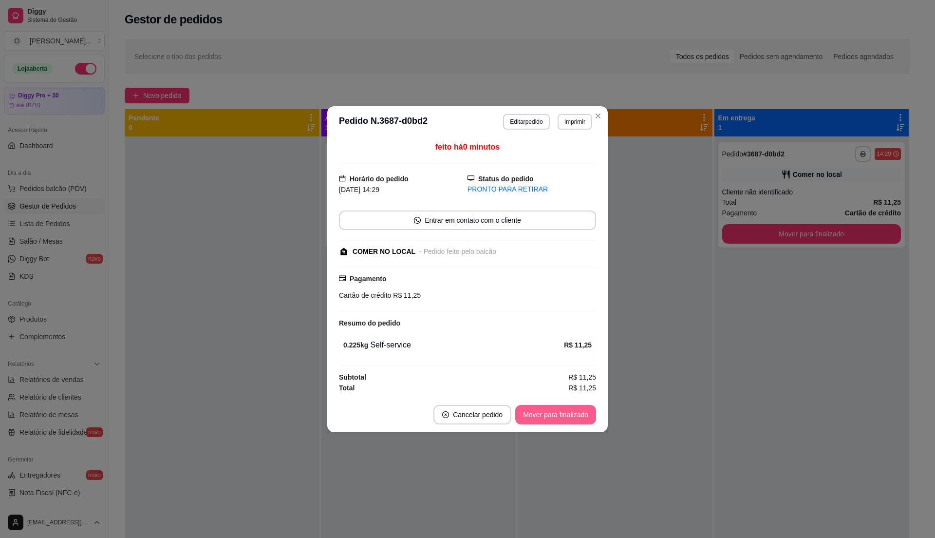
click at [588, 421] on button "Mover para finalizado" at bounding box center [555, 414] width 81 height 19
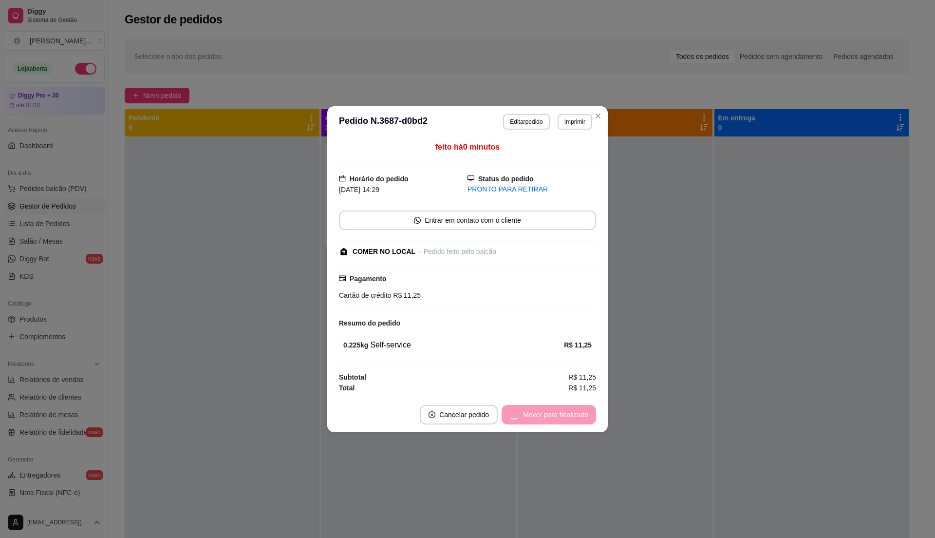
click at [577, 420] on div "Mover para finalizado" at bounding box center [549, 414] width 95 height 19
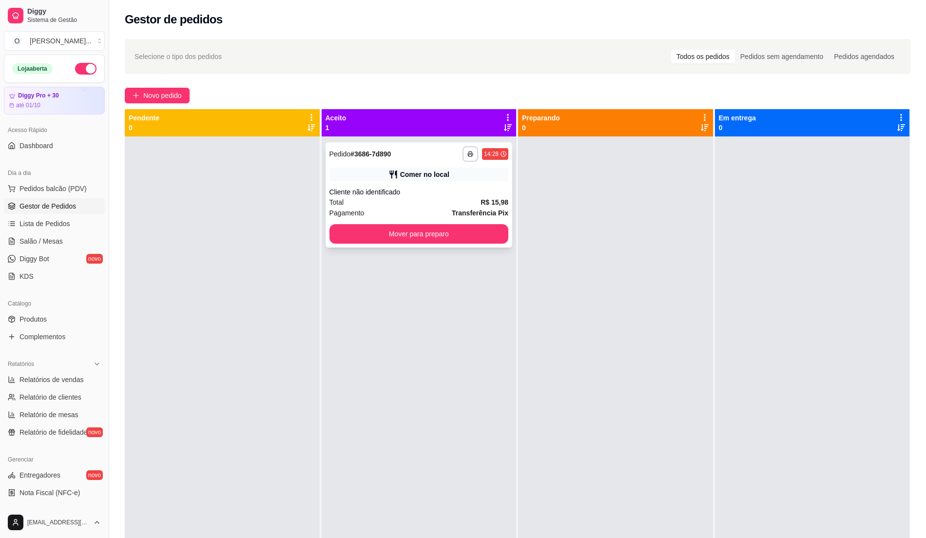
click at [488, 170] on div "Comer no local" at bounding box center [418, 175] width 179 height 14
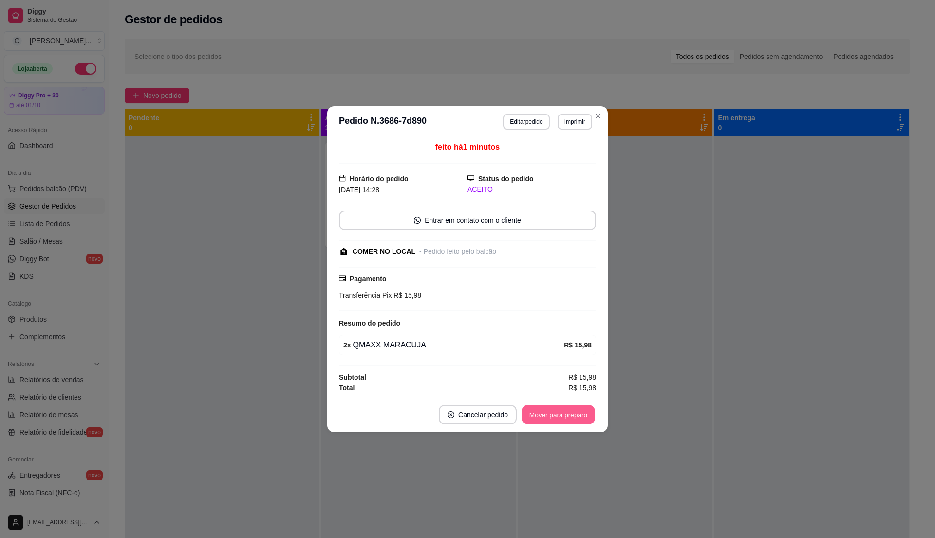
click at [571, 421] on button "Mover para preparo" at bounding box center [558, 414] width 73 height 19
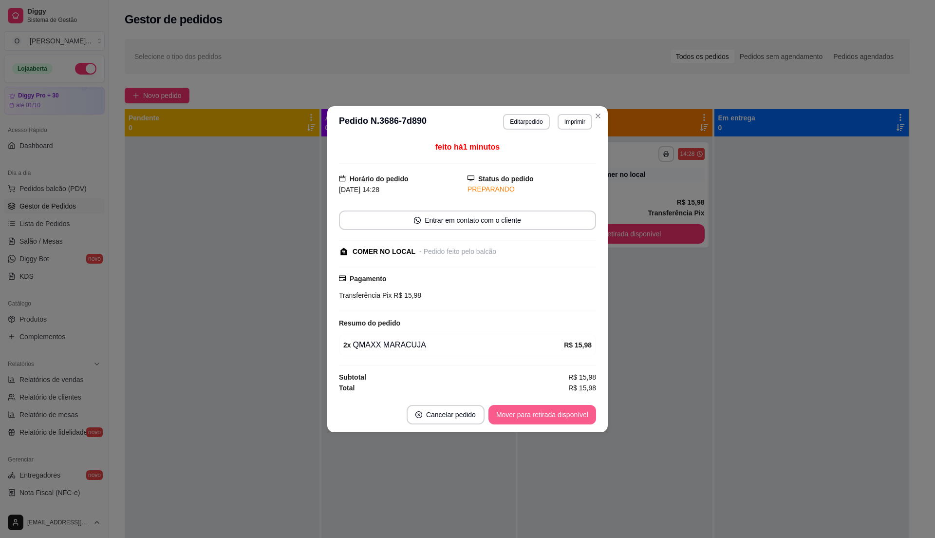
click at [571, 421] on button "Mover para retirada disponível" at bounding box center [543, 414] width 108 height 19
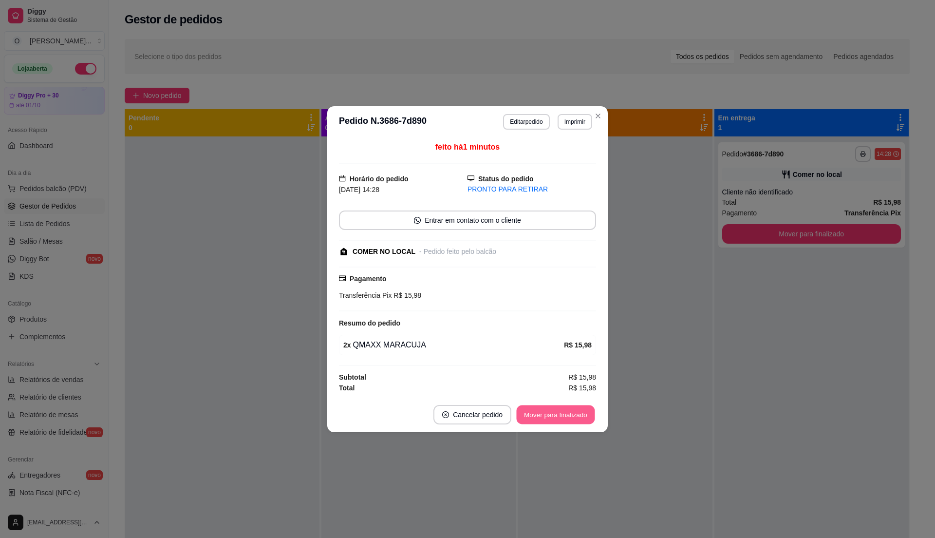
click at [571, 421] on button "Mover para finalizado" at bounding box center [556, 414] width 78 height 19
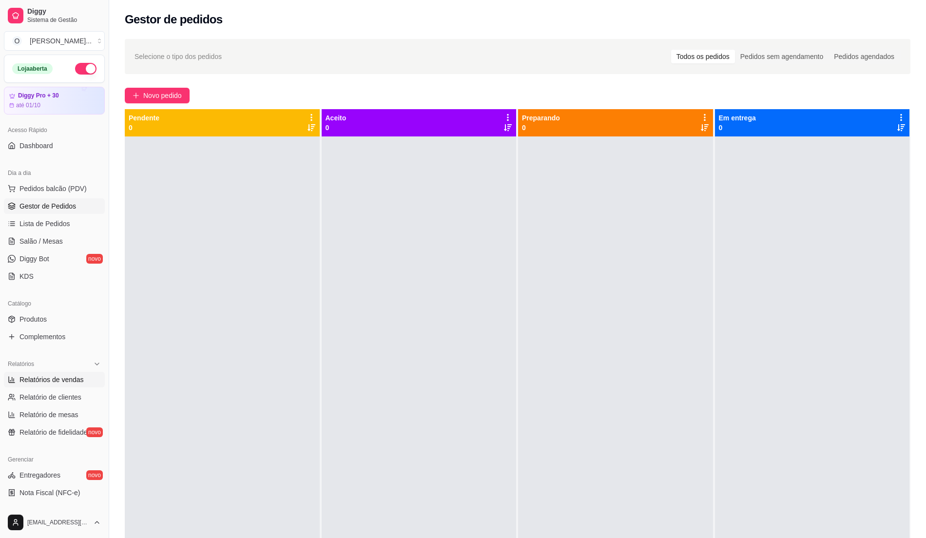
click at [65, 383] on span "Relatórios de vendas" at bounding box center [51, 380] width 64 height 10
select select "ALL"
select select "0"
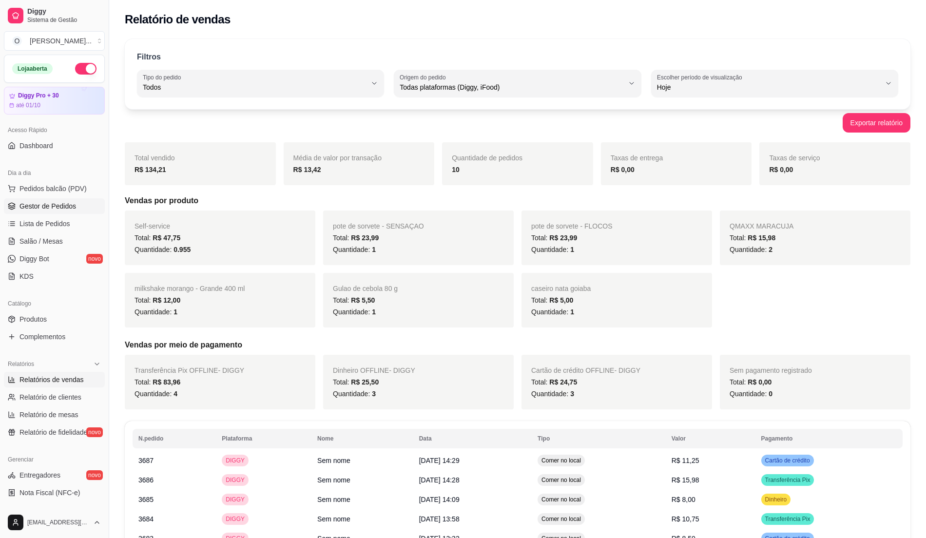
click at [51, 207] on span "Gestor de Pedidos" at bounding box center [47, 206] width 57 height 10
